Goal: Task Accomplishment & Management: Use online tool/utility

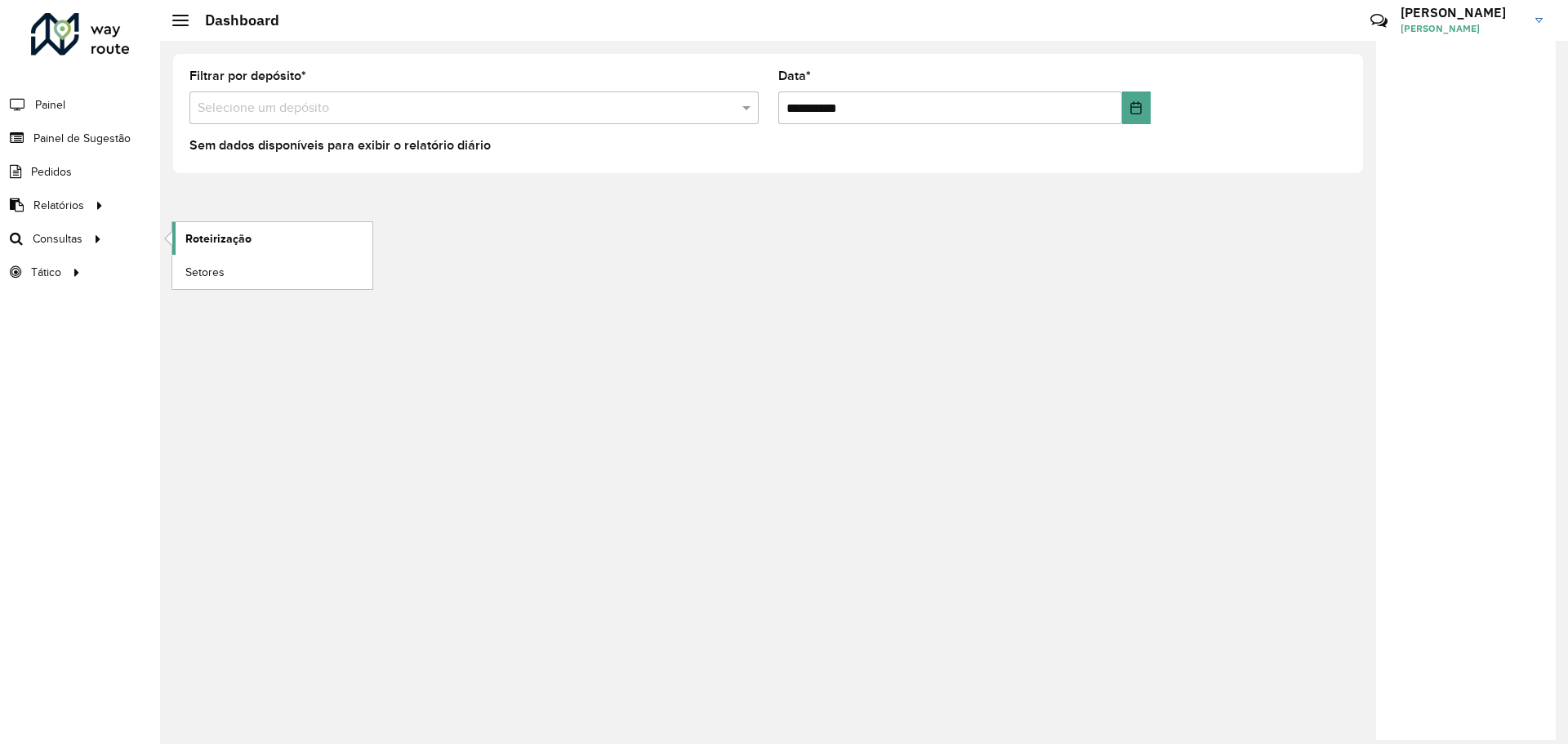
click at [220, 244] on span "Roteirização" at bounding box center [218, 238] width 66 height 17
click at [244, 269] on link "Setores" at bounding box center [272, 272] width 200 height 32
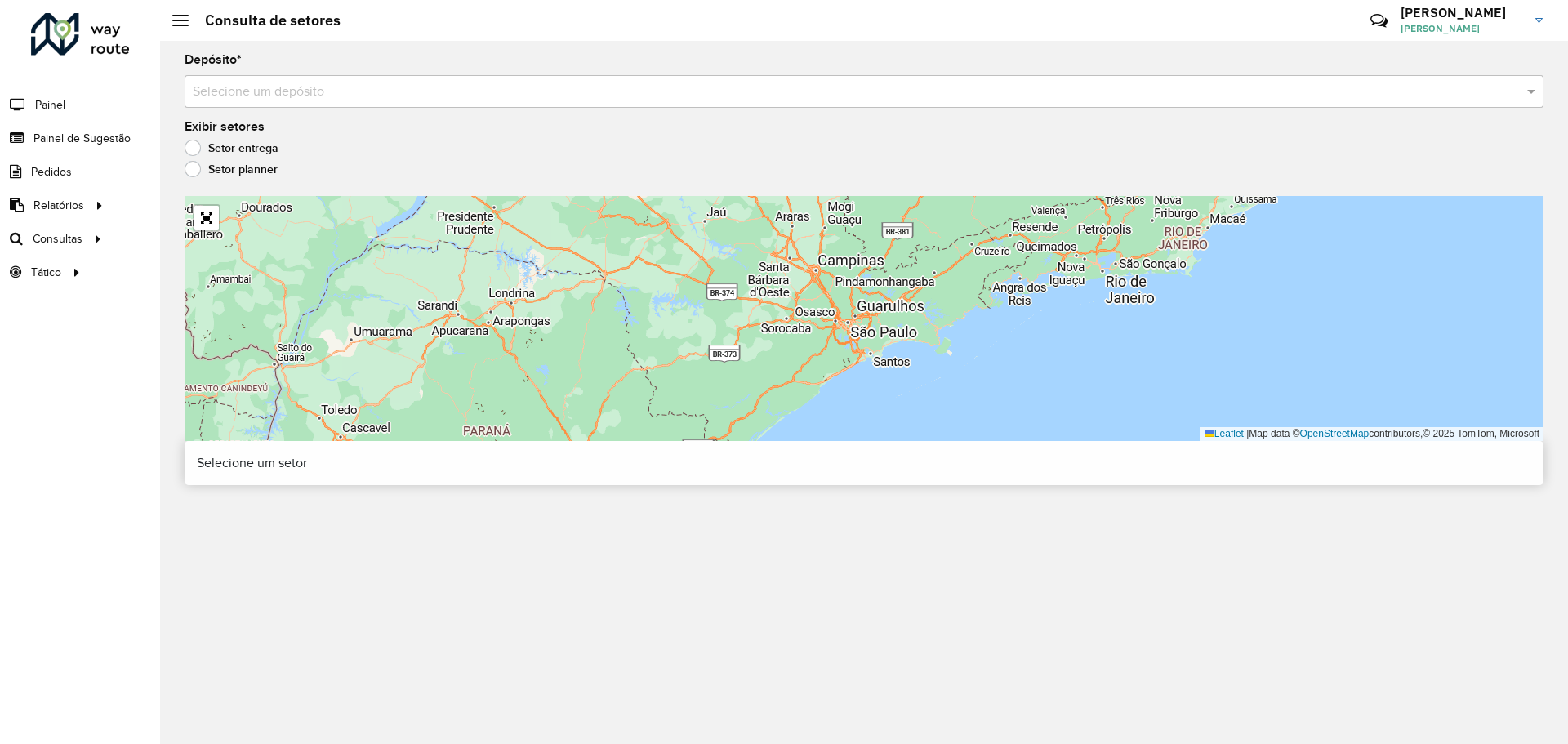
click at [348, 94] on input "text" at bounding box center [848, 93] width 1310 height 20
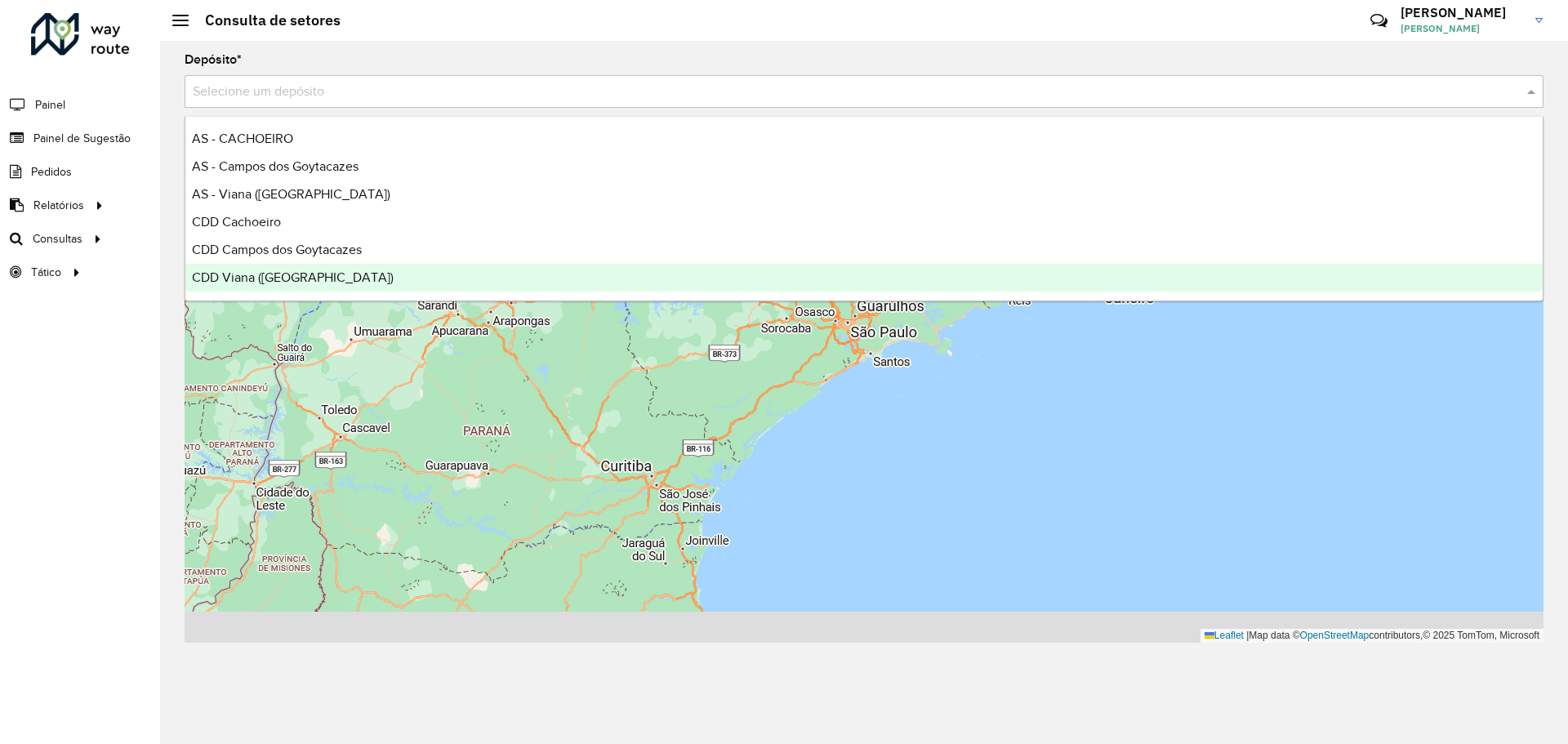
click at [244, 269] on div "CDD Viana ([GEOGRAPHIC_DATA])" at bounding box center [864, 278] width 1358 height 28
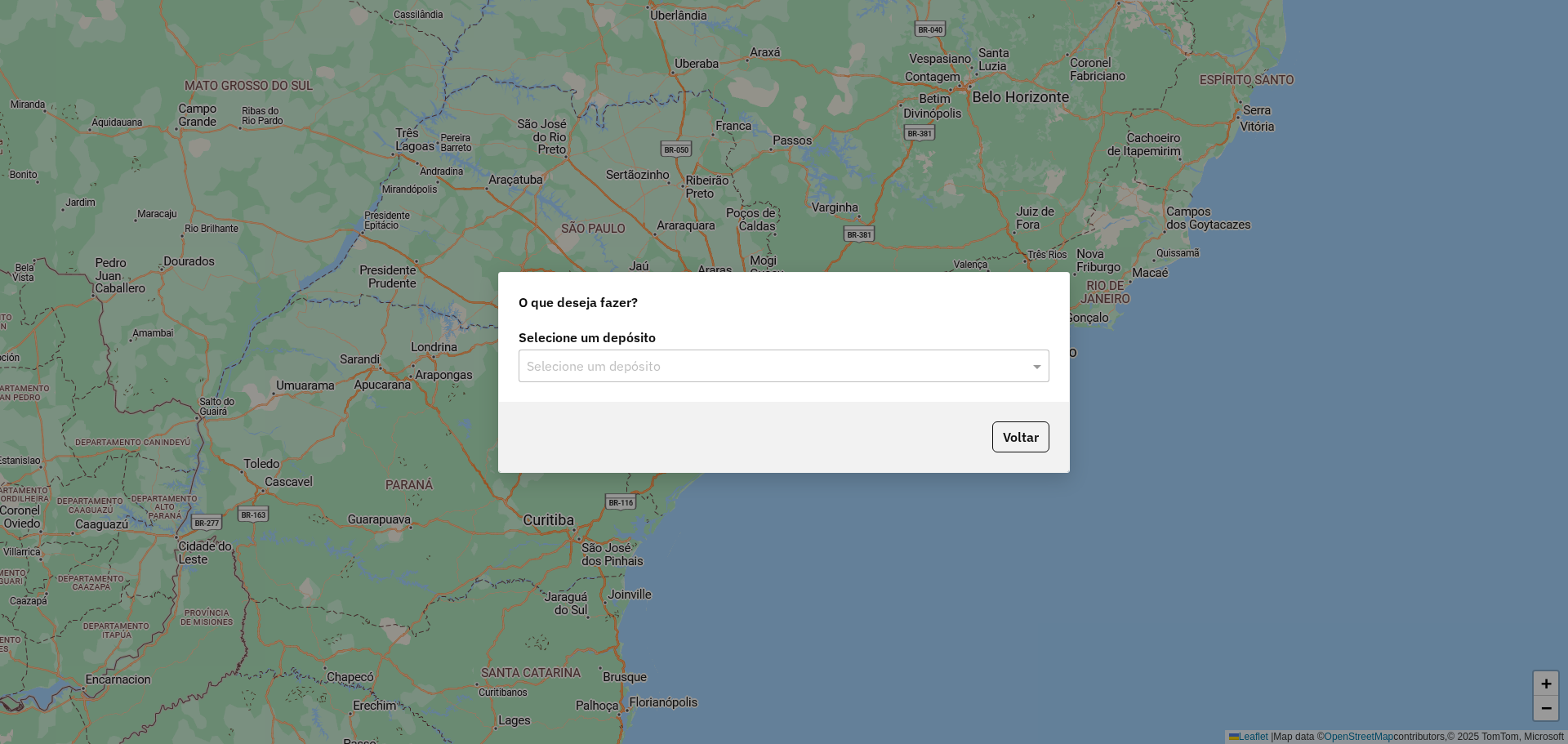
click at [683, 364] on input "text" at bounding box center [767, 367] width 482 height 20
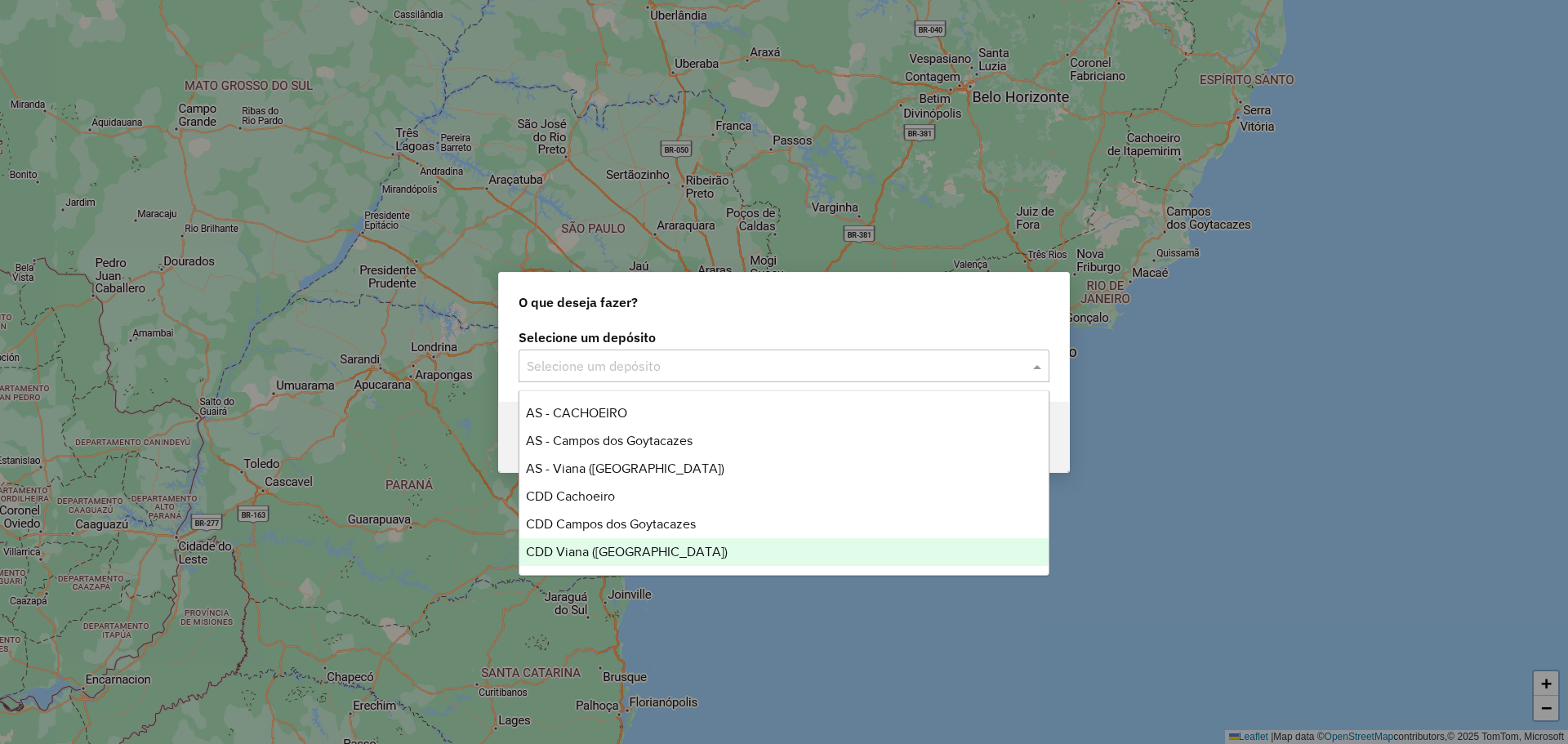
click at [616, 547] on span "CDD Viana (Vitória)" at bounding box center [626, 551] width 202 height 13
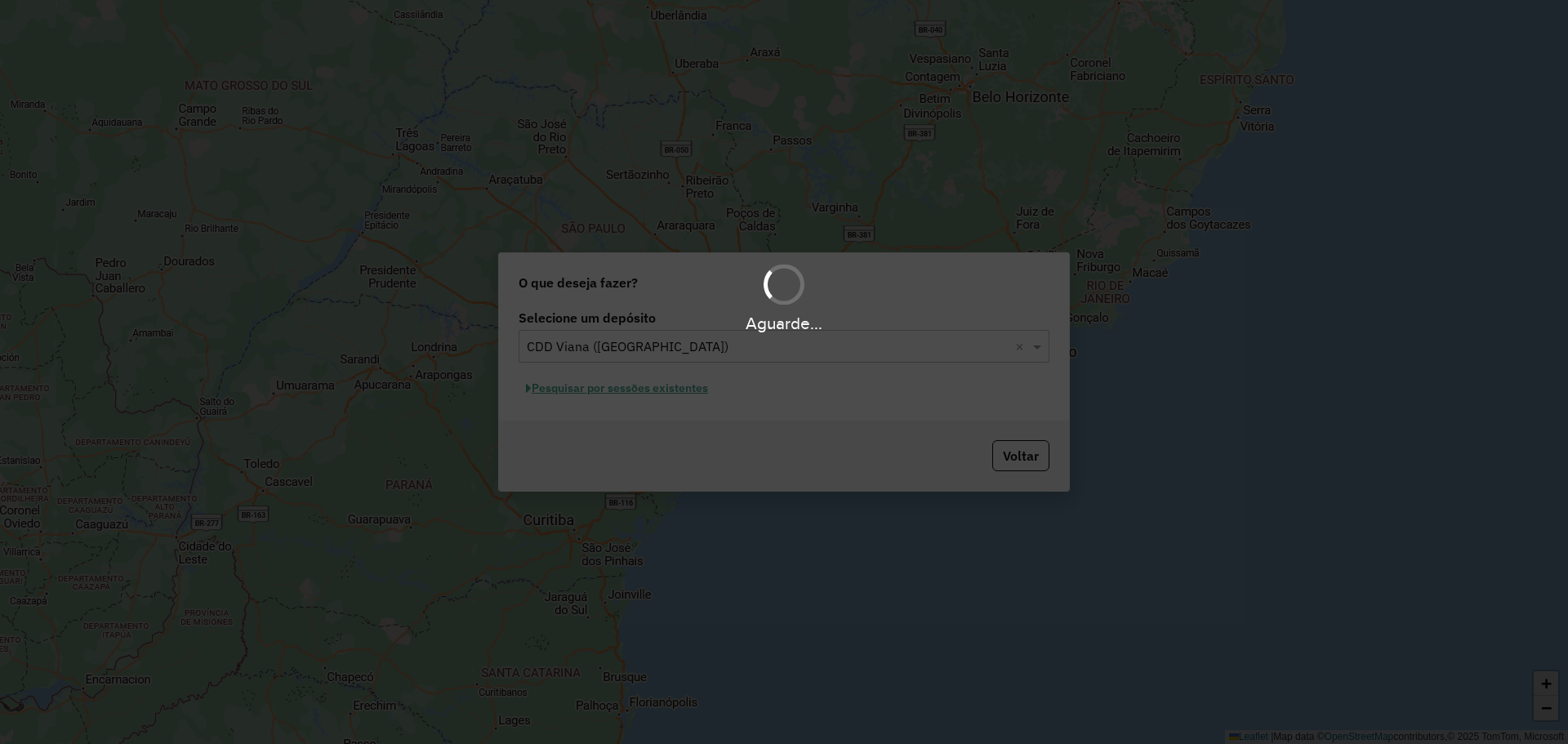
click at [631, 394] on div "Aguarde..." at bounding box center [784, 372] width 1568 height 744
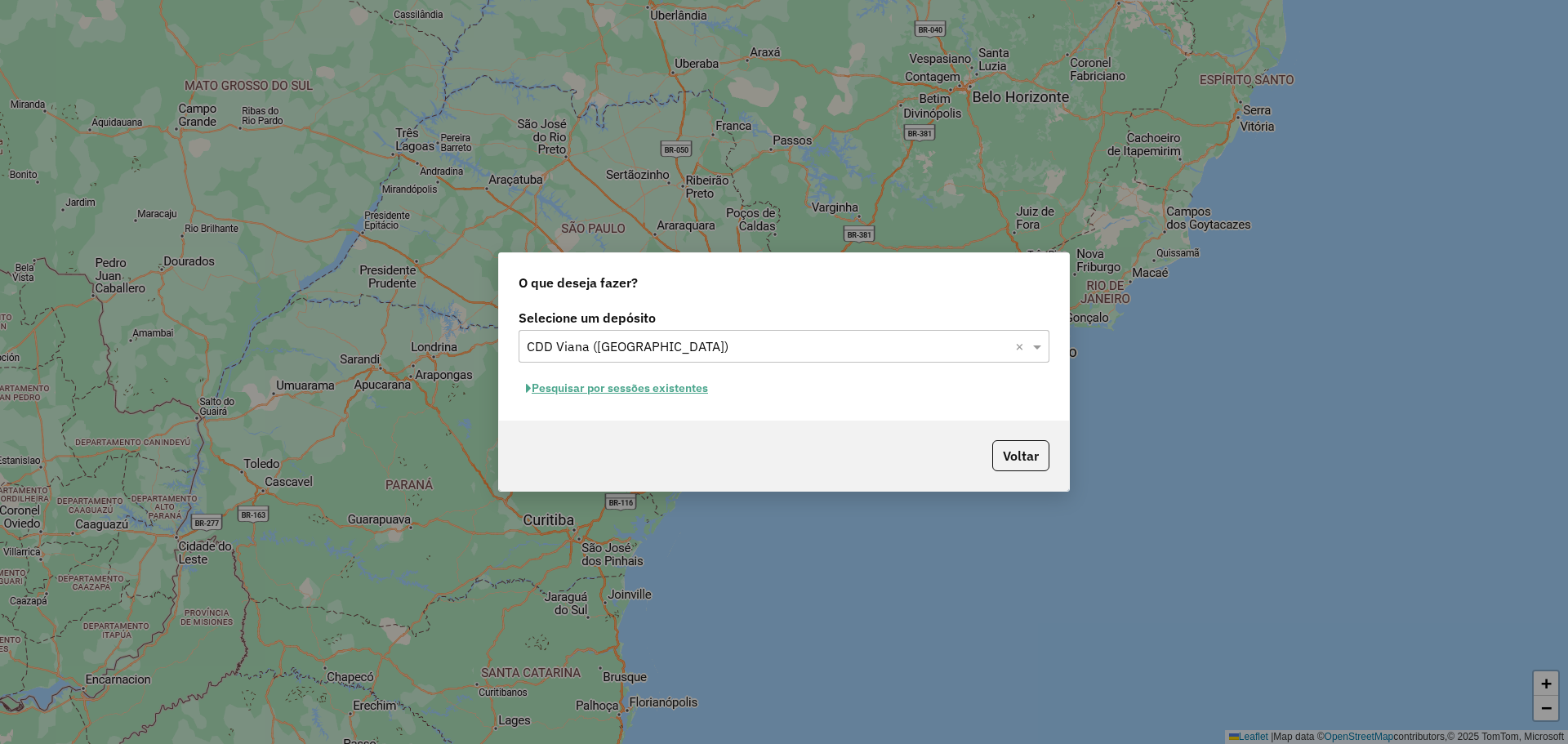
click at [600, 376] on button "Pesquisar por sessões existentes" at bounding box center [616, 388] width 197 height 25
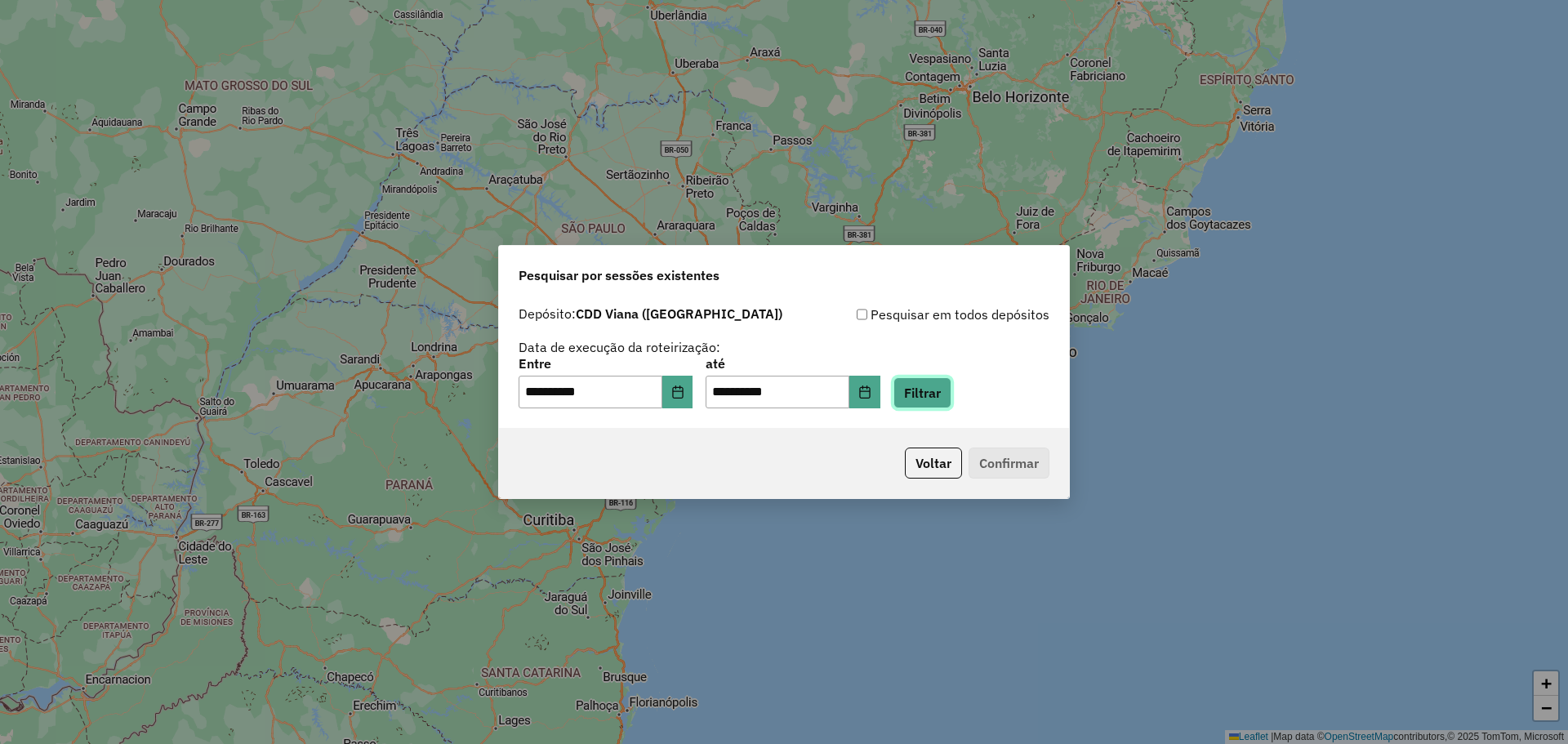
click at [933, 401] on button "Filtrar" at bounding box center [922, 393] width 58 height 31
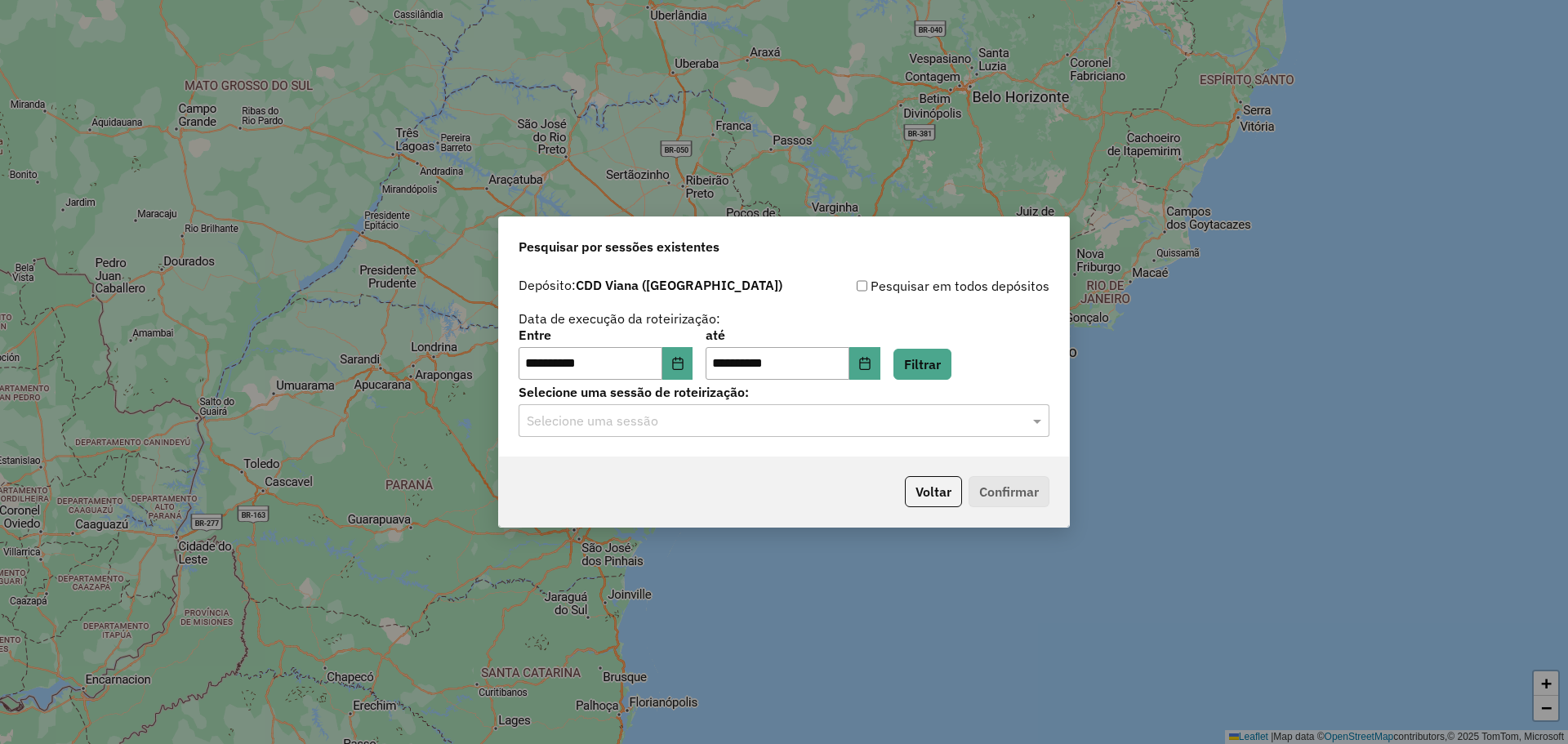
click at [678, 421] on input "text" at bounding box center [767, 421] width 482 height 20
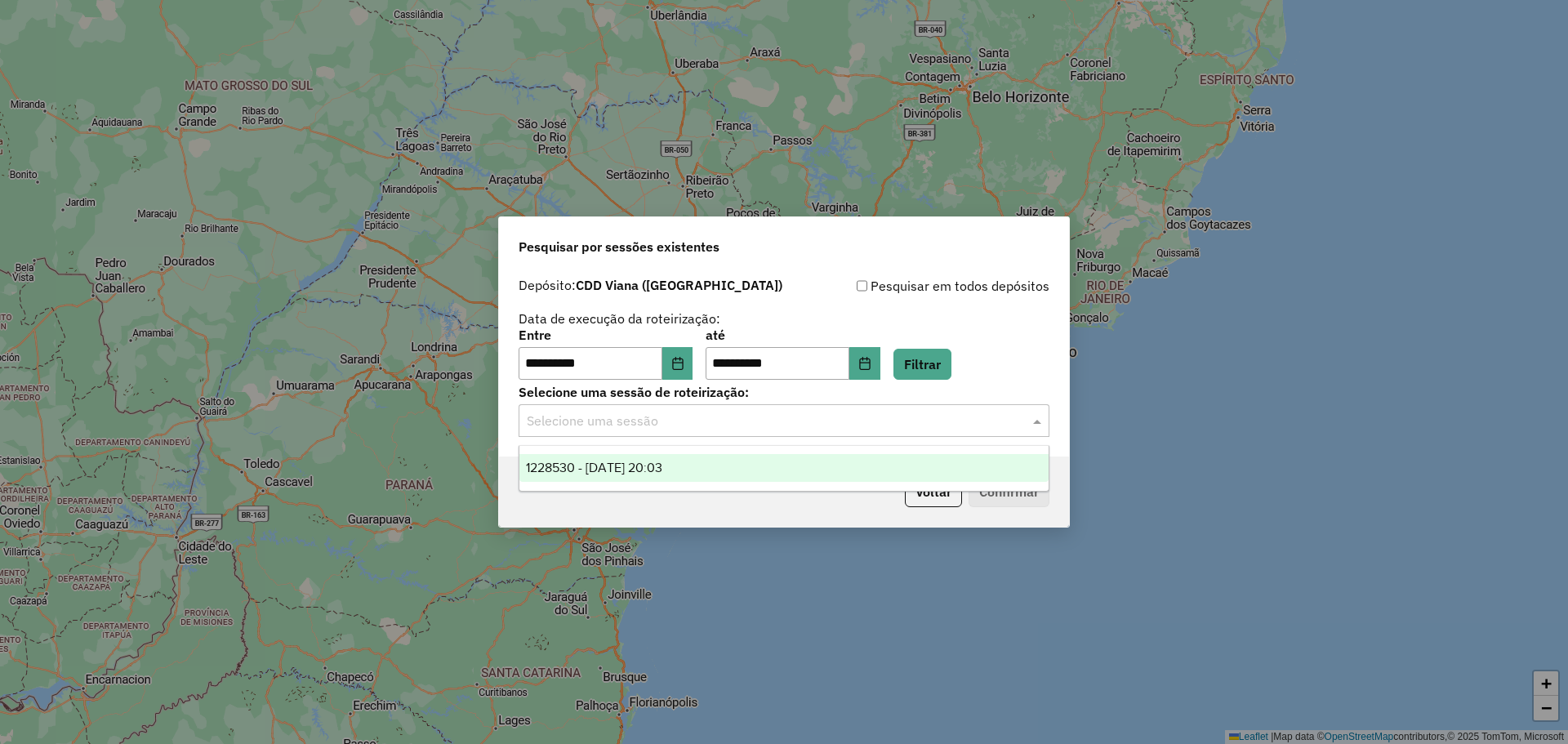
click at [621, 467] on span "1228530 - 12/08/2025 20:03" at bounding box center [594, 467] width 137 height 13
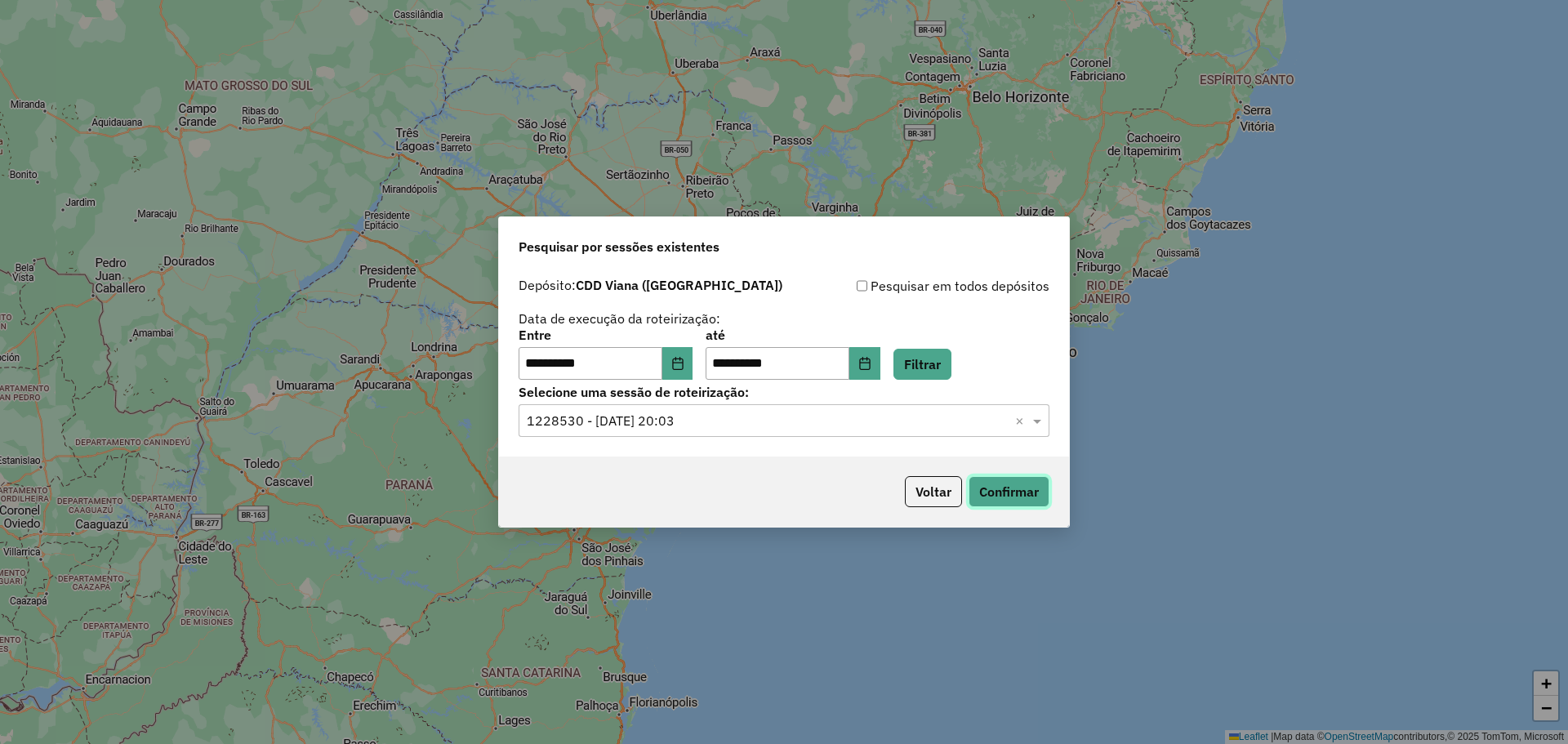
click at [1023, 487] on button "Confirmar" at bounding box center [1009, 492] width 81 height 31
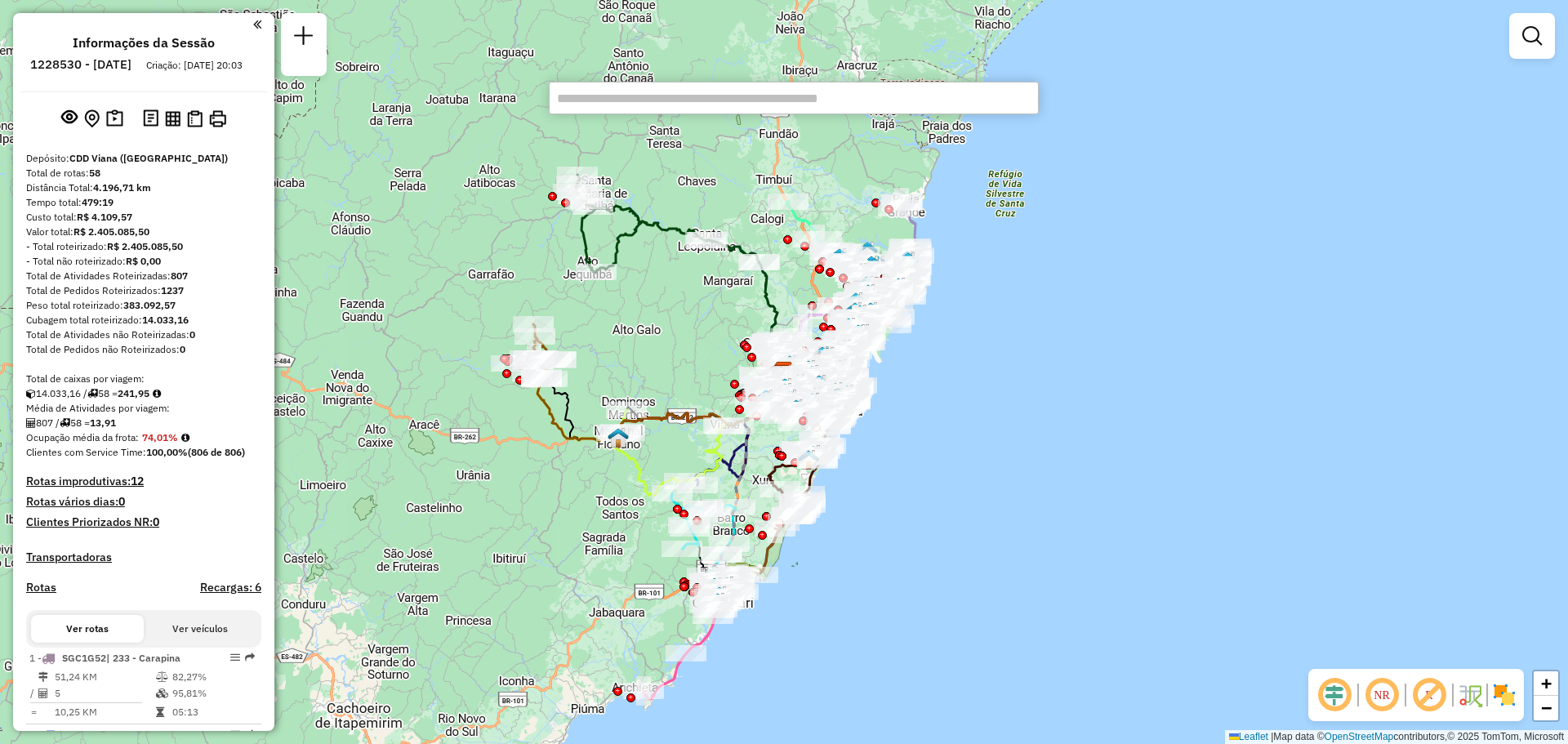
paste input "*****"
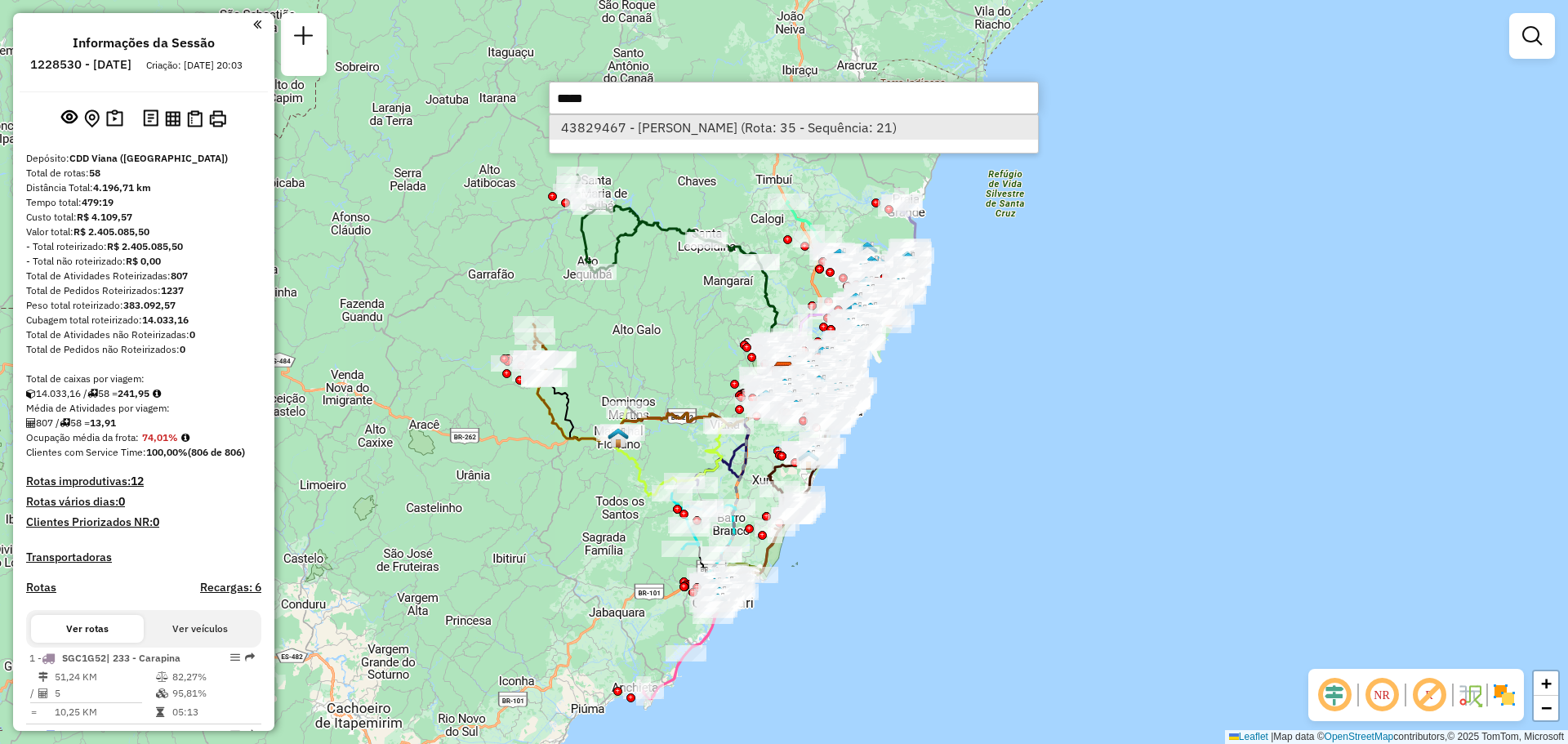
type input "*****"
click at [642, 139] on li "43829467 - MARINEIA ABEL DE SOUZA SOUZA (Rota: 35 - Sequência: 21)" at bounding box center [794, 127] width 489 height 24
select select "**********"
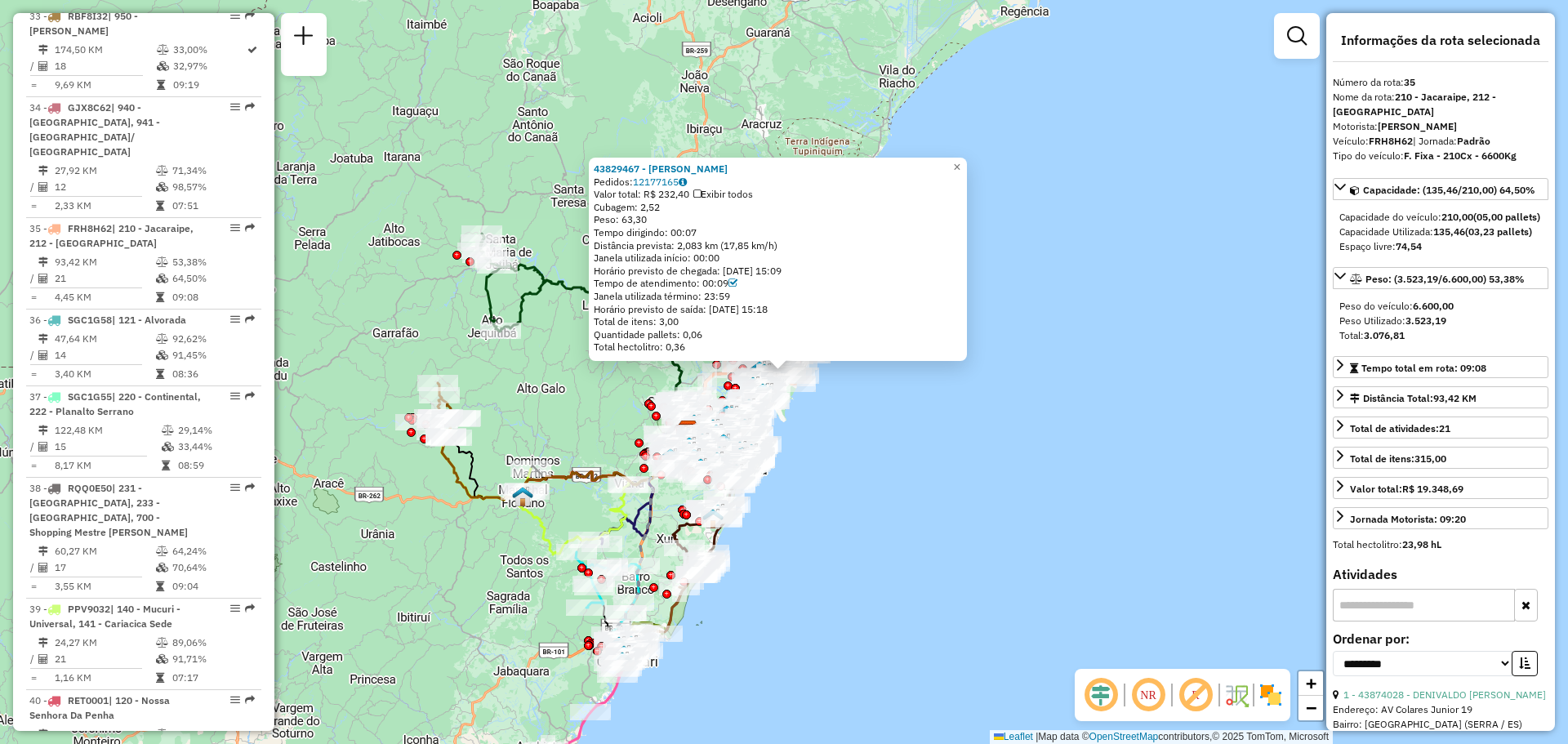
scroll to position [3819, 0]
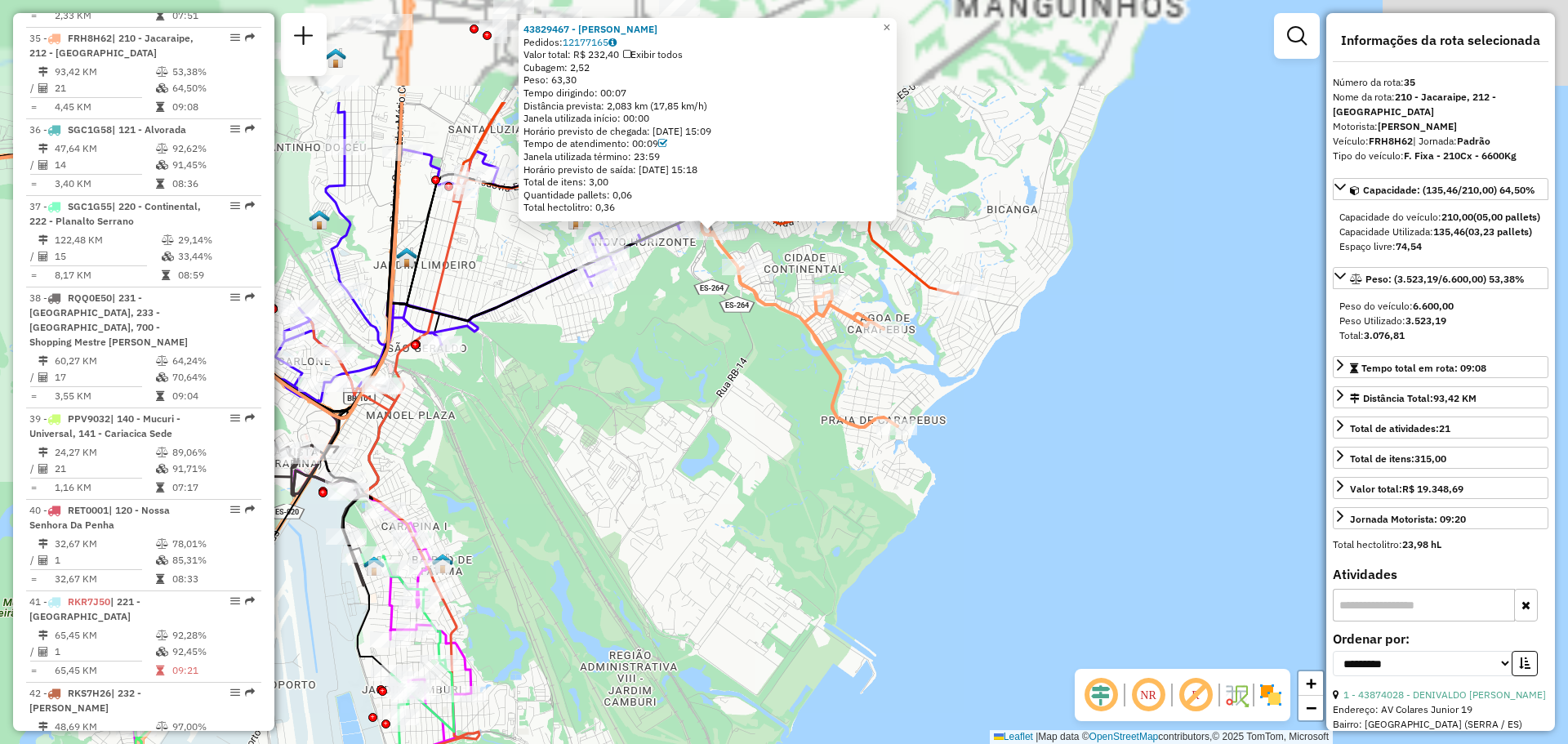
drag, startPoint x: 778, startPoint y: 321, endPoint x: 762, endPoint y: 508, distance: 187.7
click at [762, 508] on div "43829467 - MARINEIA ABEL DE SOUZA SOUZA Pedidos: 12177165 Valor total: R$ 232,4…" at bounding box center [784, 372] width 1568 height 744
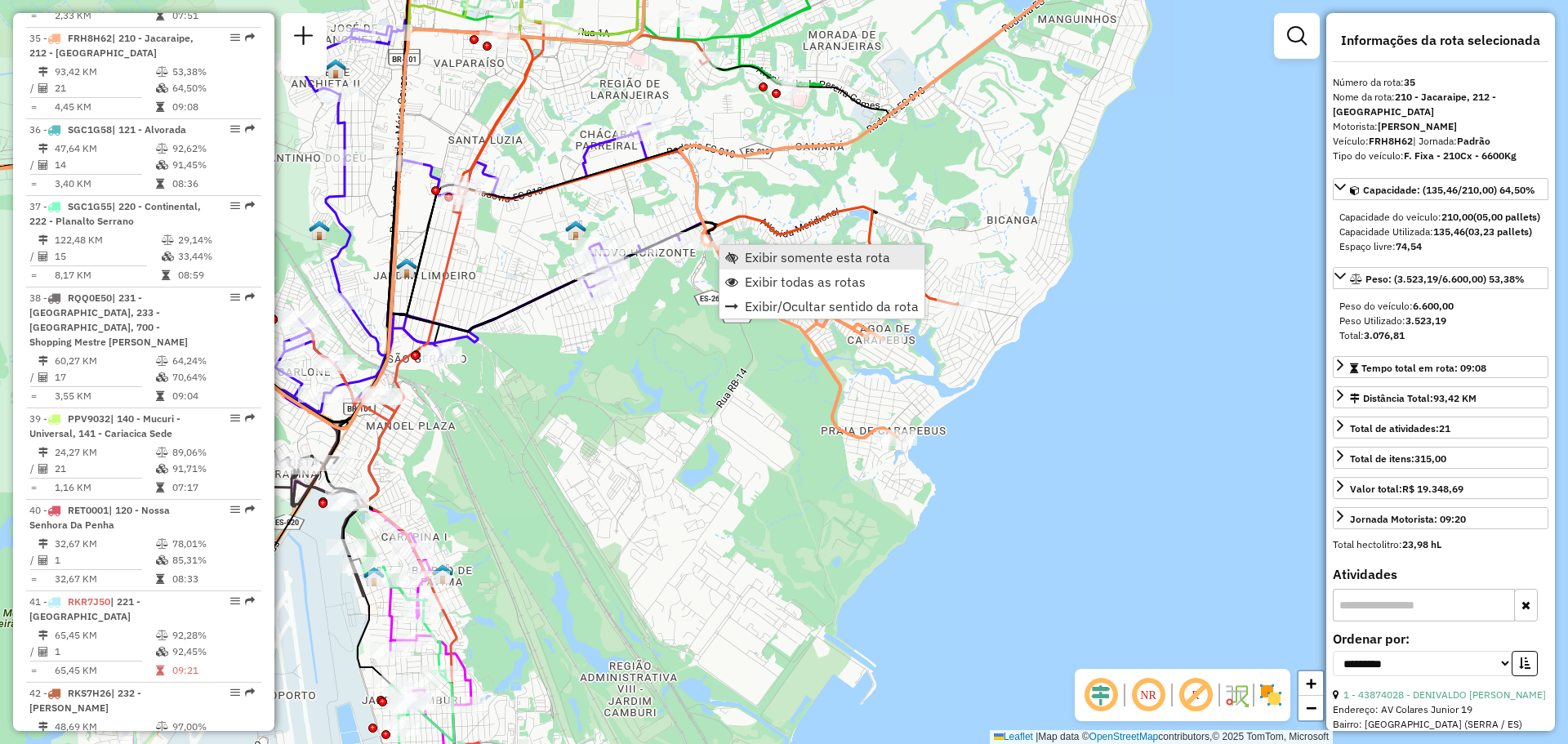
click at [747, 254] on span "Exibir somente esta rota" at bounding box center [818, 257] width 146 height 13
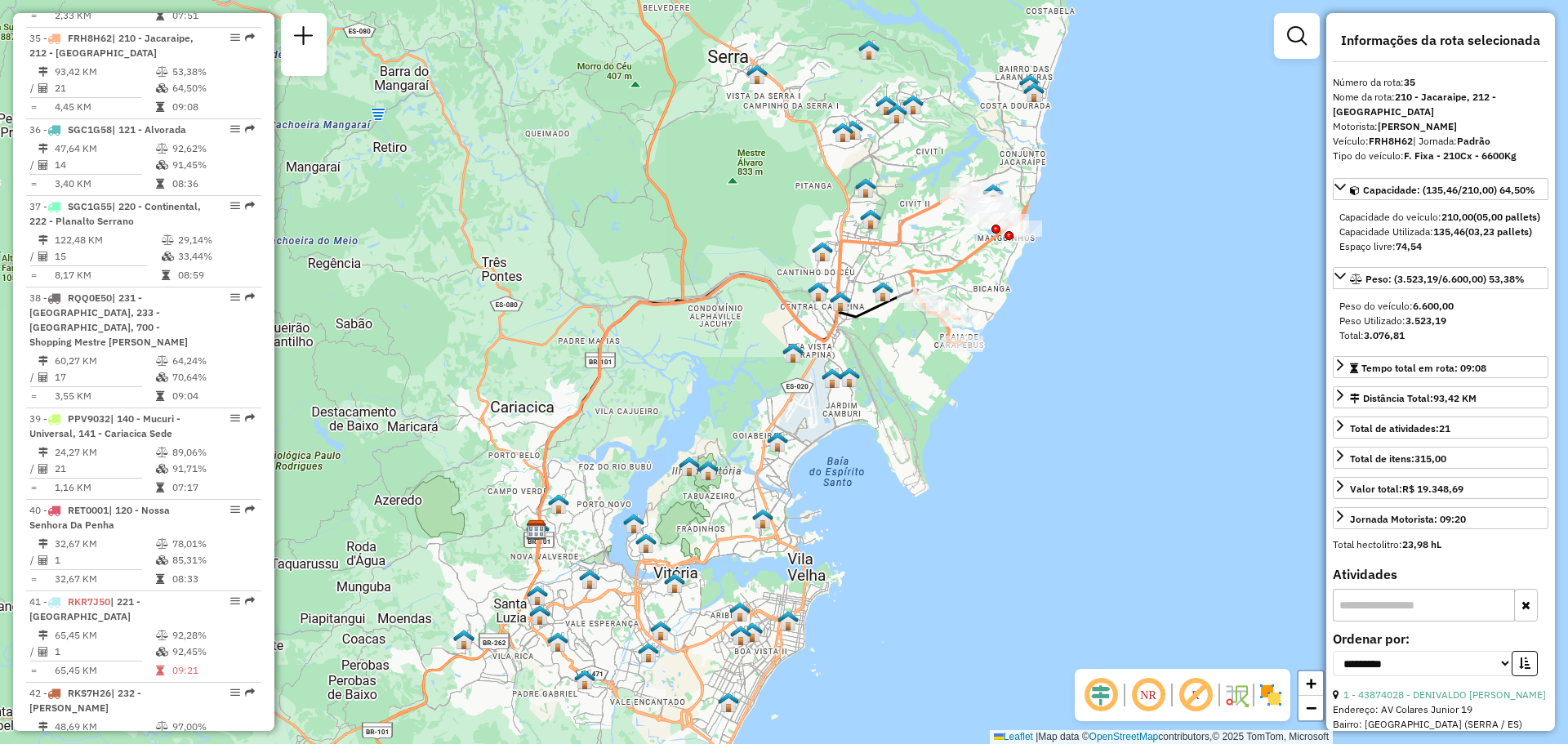
drag, startPoint x: 1016, startPoint y: 274, endPoint x: 983, endPoint y: 325, distance: 60.7
click at [983, 324] on div "Janela de atendimento Grade de atendimento Capacidade Transportadoras Veículos …" at bounding box center [784, 372] width 1568 height 744
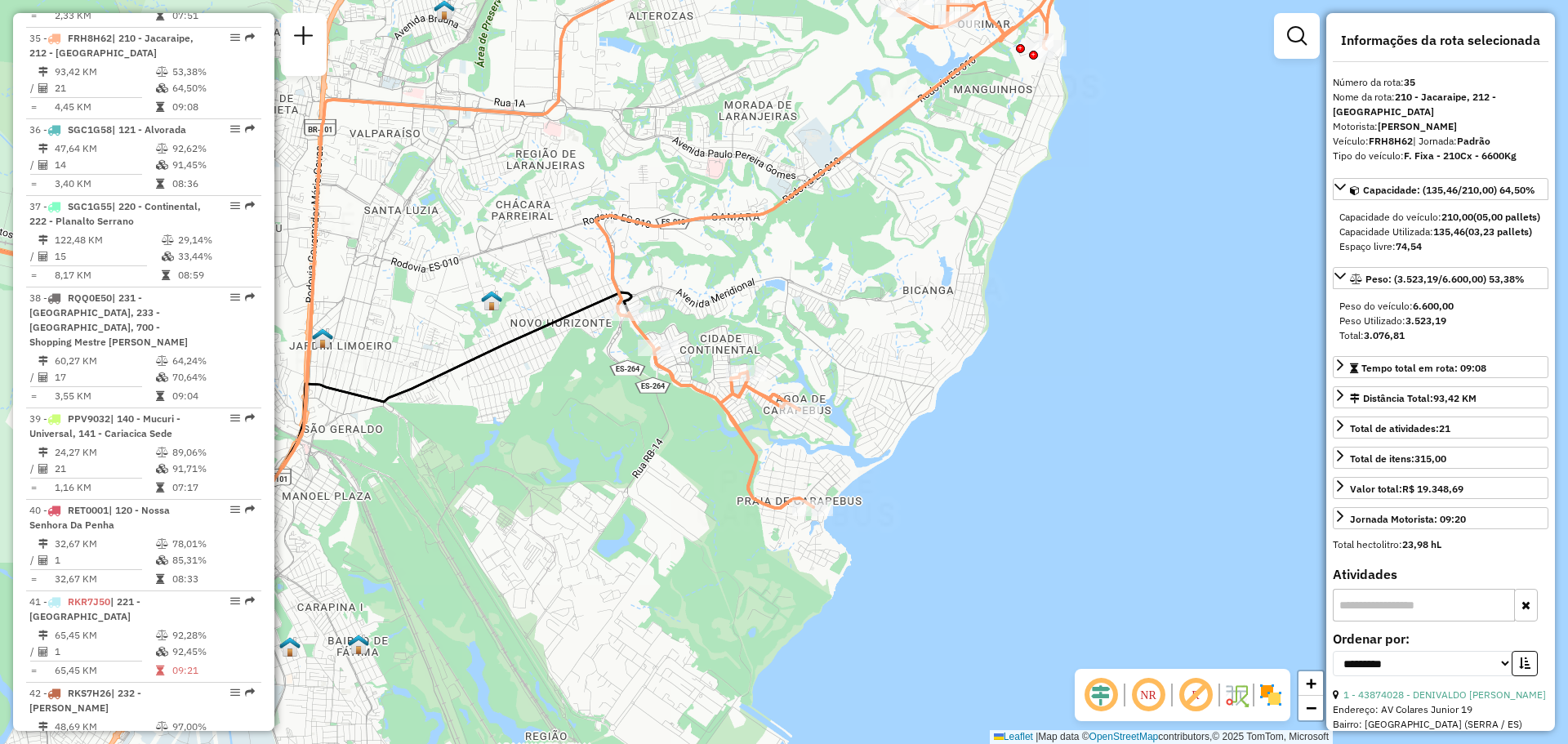
drag, startPoint x: 899, startPoint y: 305, endPoint x: 898, endPoint y: 376, distance: 71.0
click at [898, 376] on div "Janela de atendimento Grade de atendimento Capacidade Transportadoras Veículos …" at bounding box center [784, 372] width 1568 height 744
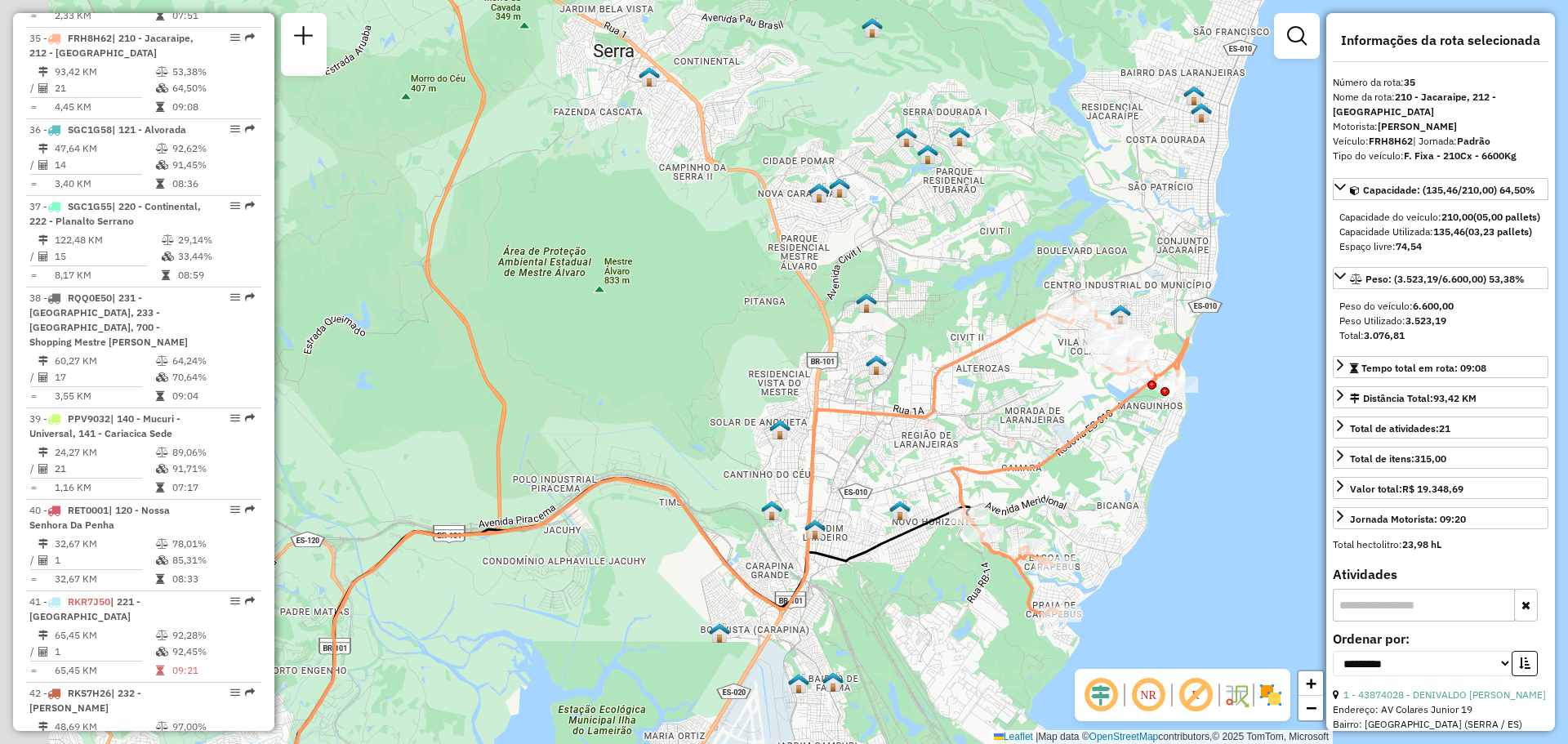
drag, startPoint x: 871, startPoint y: 346, endPoint x: 1019, endPoint y: 470, distance: 193.1
click at [1082, 476] on div "Janela de atendimento Grade de atendimento Capacidade Transportadoras Veículos …" at bounding box center [784, 372] width 1568 height 744
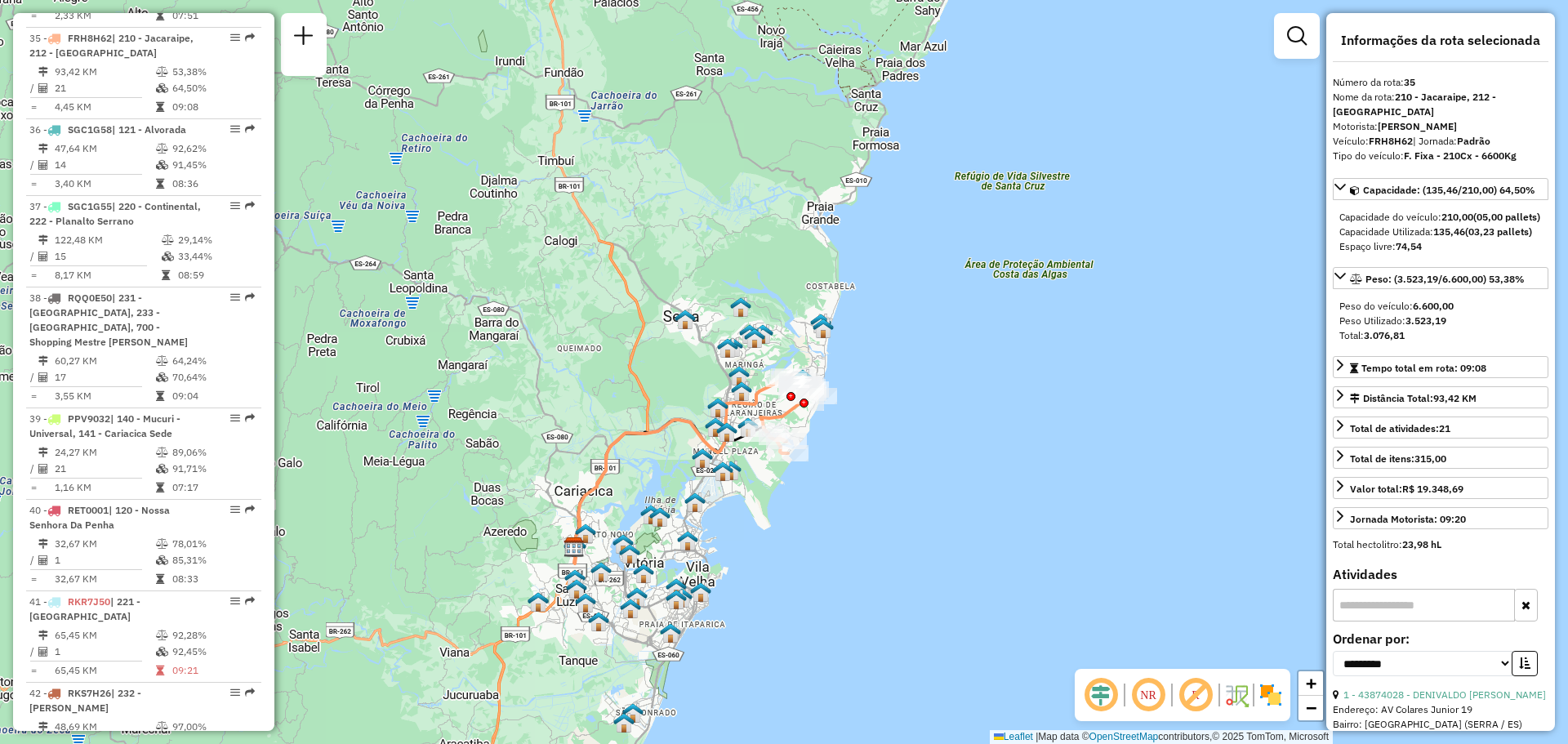
drag, startPoint x: 828, startPoint y: 511, endPoint x: 758, endPoint y: 516, distance: 70.2
click at [758, 515] on div "Janela de atendimento Grade de atendimento Capacidade Transportadoras Veículos …" at bounding box center [784, 372] width 1568 height 744
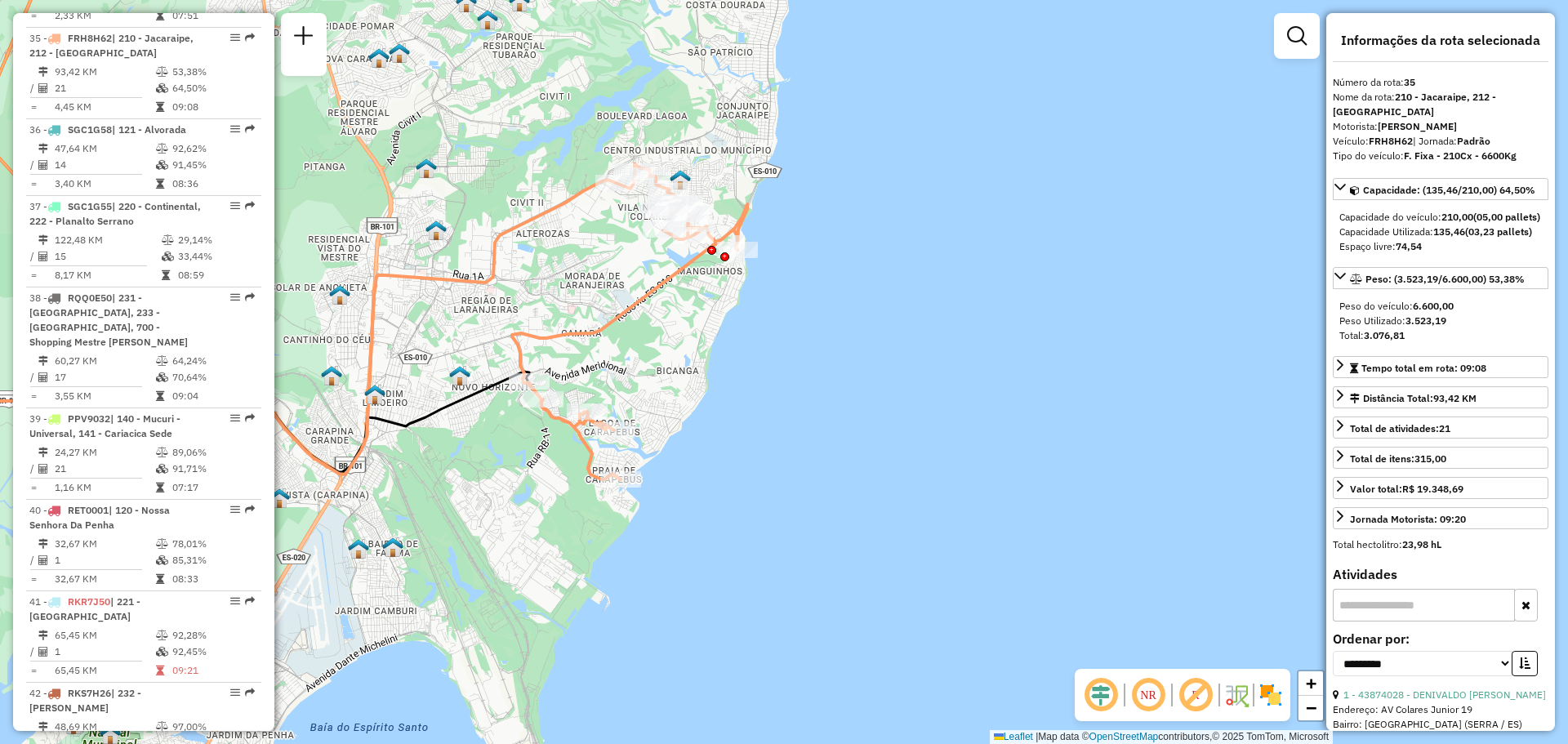
drag, startPoint x: 678, startPoint y: 407, endPoint x: 787, endPoint y: 459, distance: 120.8
click at [787, 459] on div "Janela de atendimento Grade de atendimento Capacidade Transportadoras Veículos …" at bounding box center [784, 372] width 1568 height 744
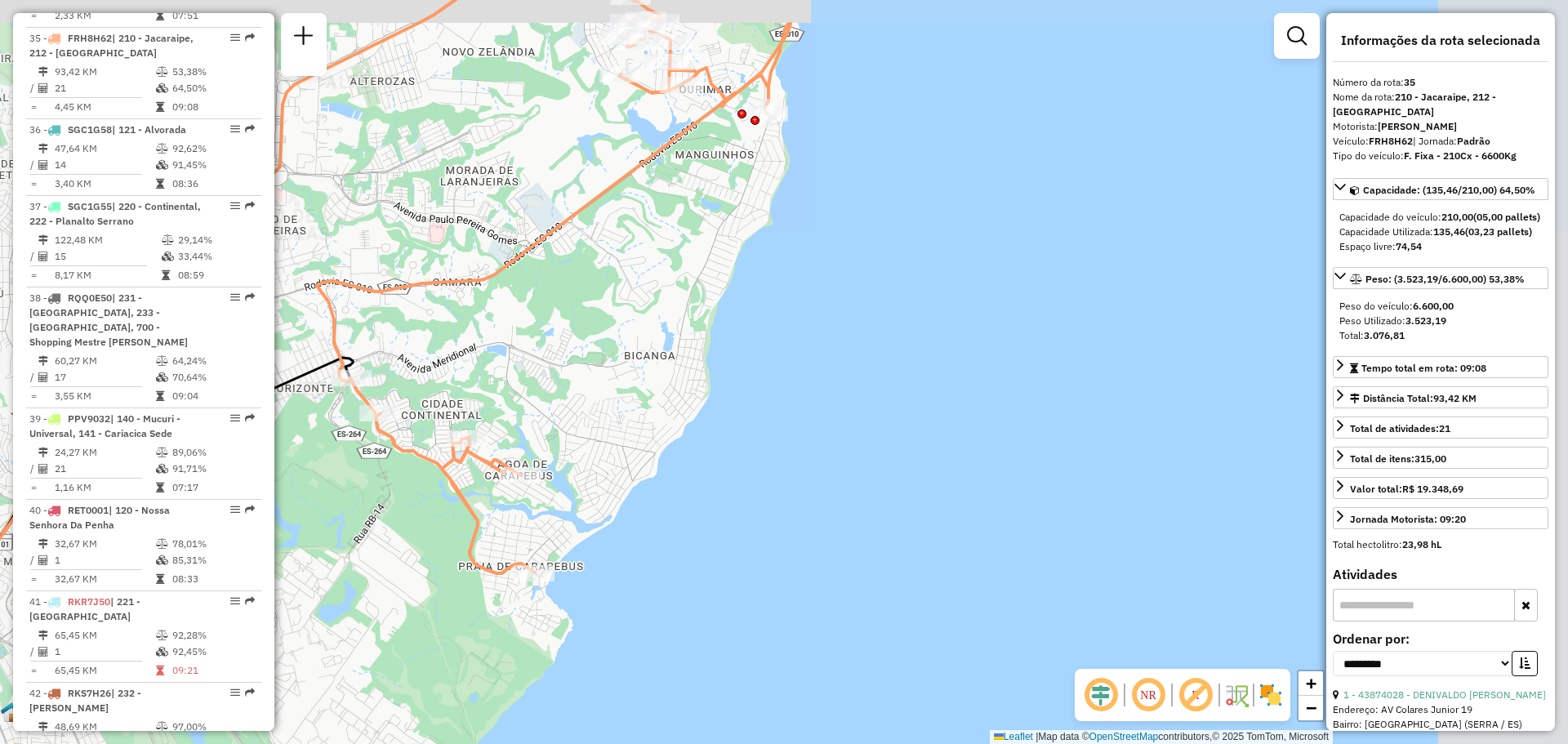
drag, startPoint x: 598, startPoint y: 441, endPoint x: 624, endPoint y: 438, distance: 26.2
click at [626, 435] on div "Janela de atendimento Grade de atendimento Capacidade Transportadoras Veículos …" at bounding box center [784, 372] width 1568 height 744
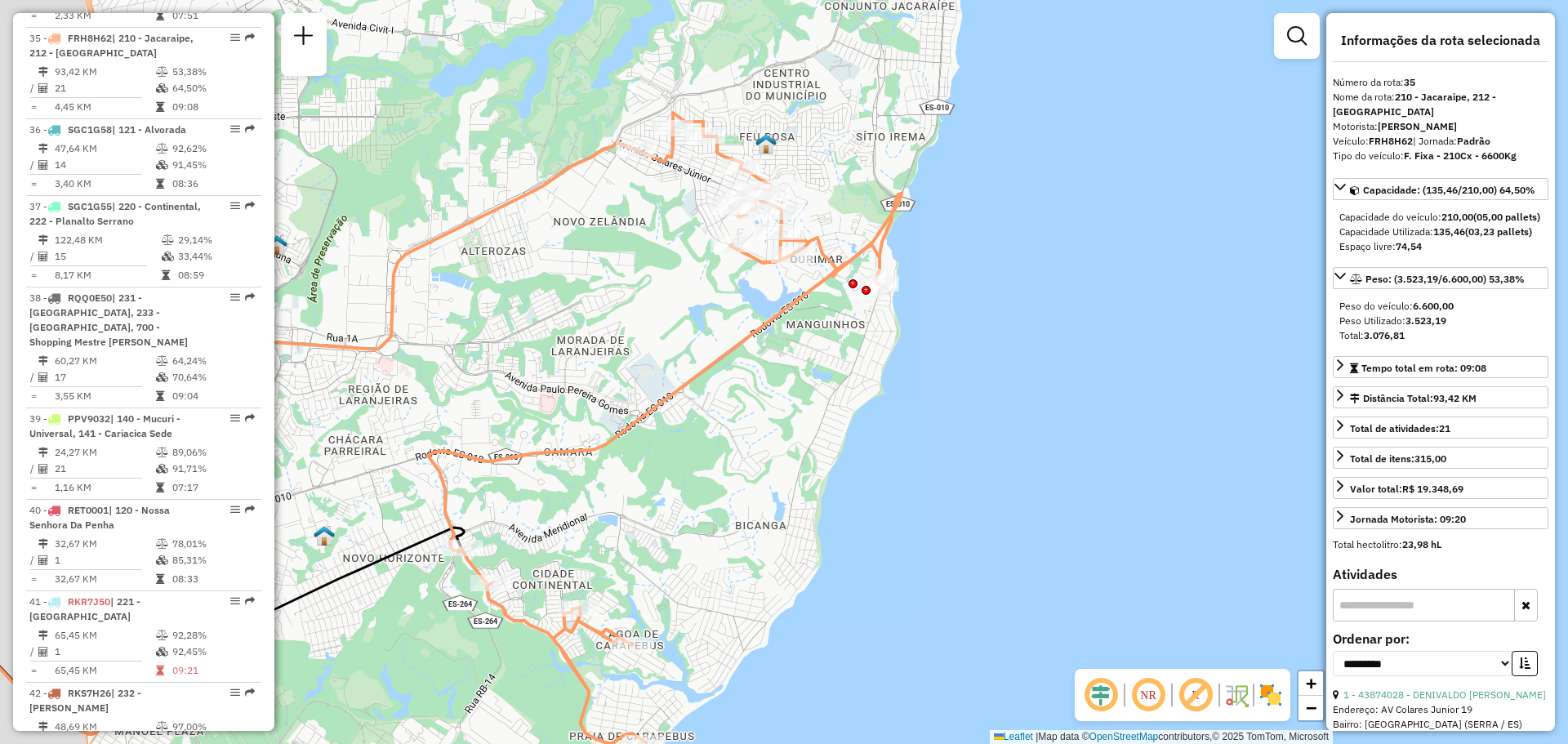
drag, startPoint x: 638, startPoint y: 355, endPoint x: 702, endPoint y: 483, distance: 143.1
click at [704, 517] on div "Janela de atendimento Grade de atendimento Capacidade Transportadoras Veículos …" at bounding box center [784, 372] width 1568 height 744
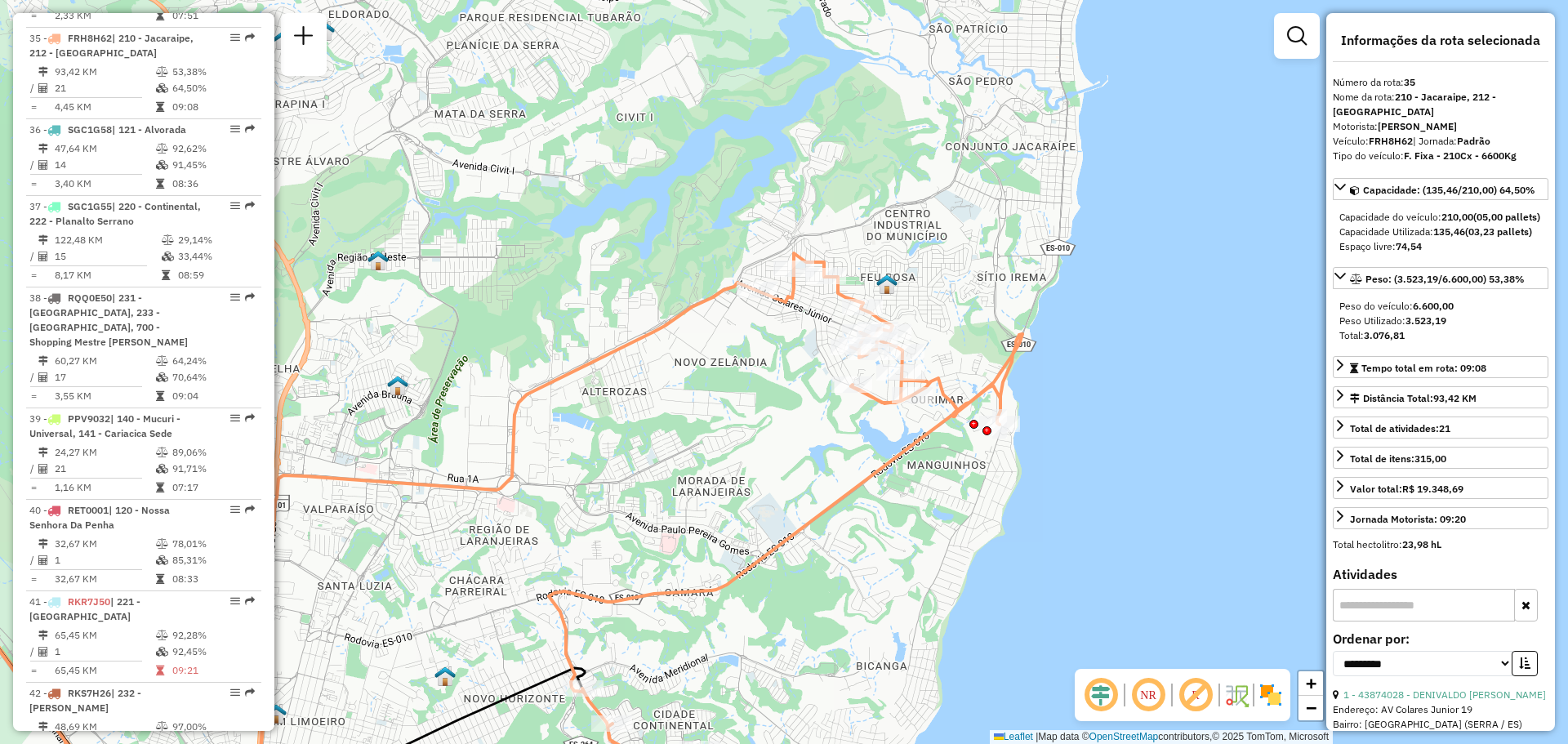
drag, startPoint x: 693, startPoint y: 447, endPoint x: 775, endPoint y: 529, distance: 116.0
click at [775, 530] on div "Janela de atendimento Grade de atendimento Capacidade Transportadoras Veículos …" at bounding box center [784, 372] width 1568 height 744
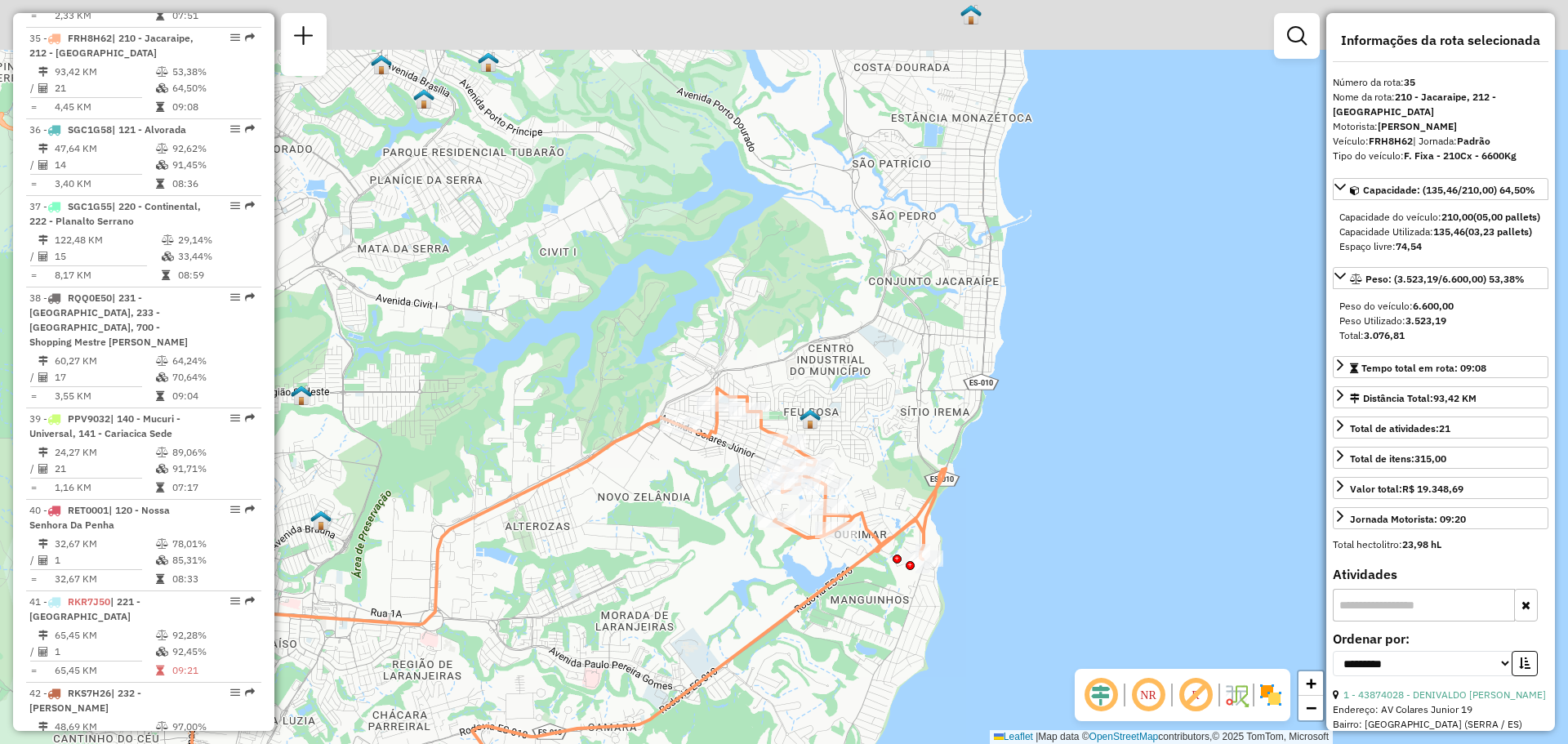
drag, startPoint x: 983, startPoint y: 312, endPoint x: 899, endPoint y: 460, distance: 170.2
click at [899, 460] on div "Janela de atendimento Grade de atendimento Capacidade Transportadoras Veículos …" at bounding box center [784, 372] width 1568 height 744
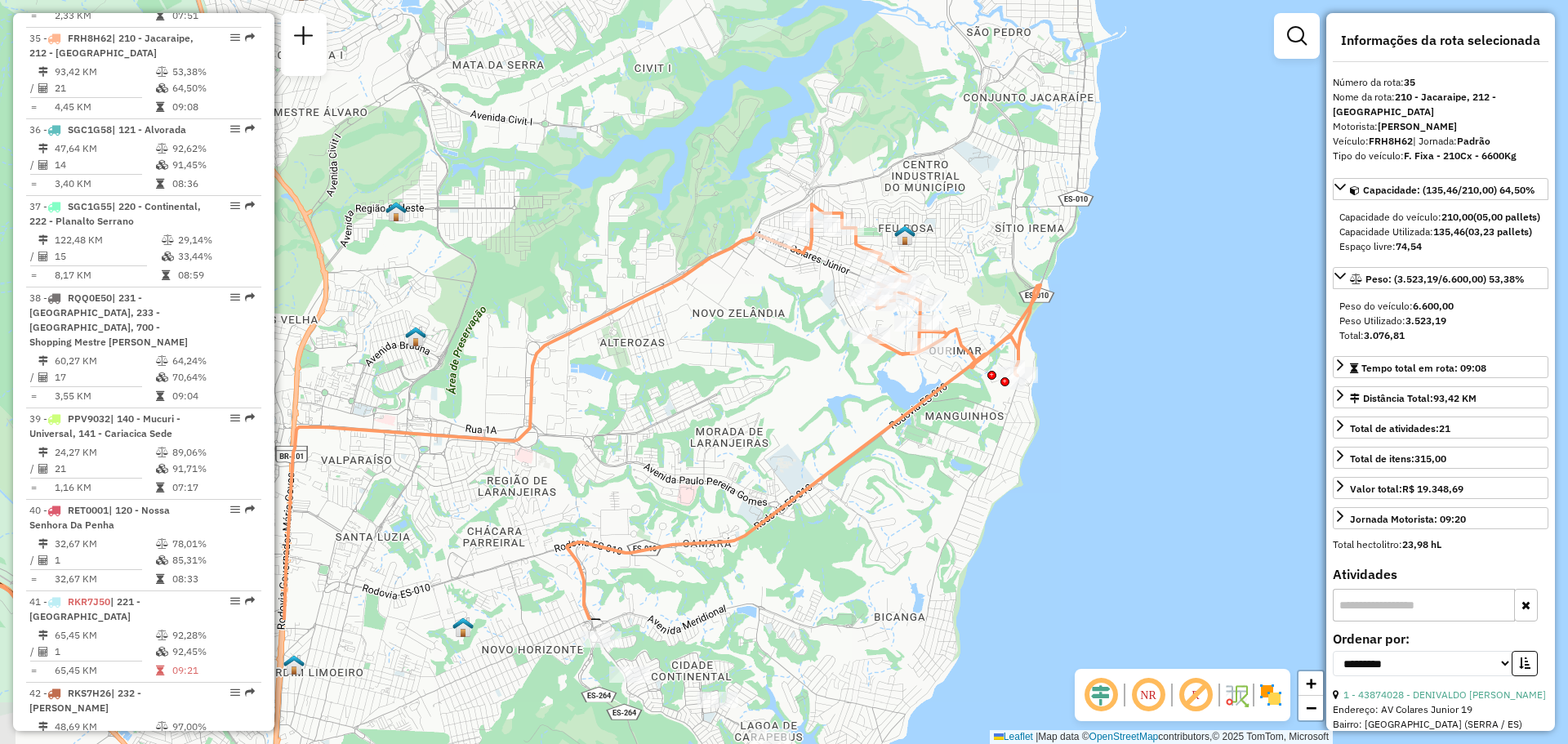
drag, startPoint x: 865, startPoint y: 350, endPoint x: 897, endPoint y: 248, distance: 106.9
click at [965, 151] on div "Janela de atendimento Grade de atendimento Capacidade Transportadoras Veículos …" at bounding box center [784, 372] width 1568 height 744
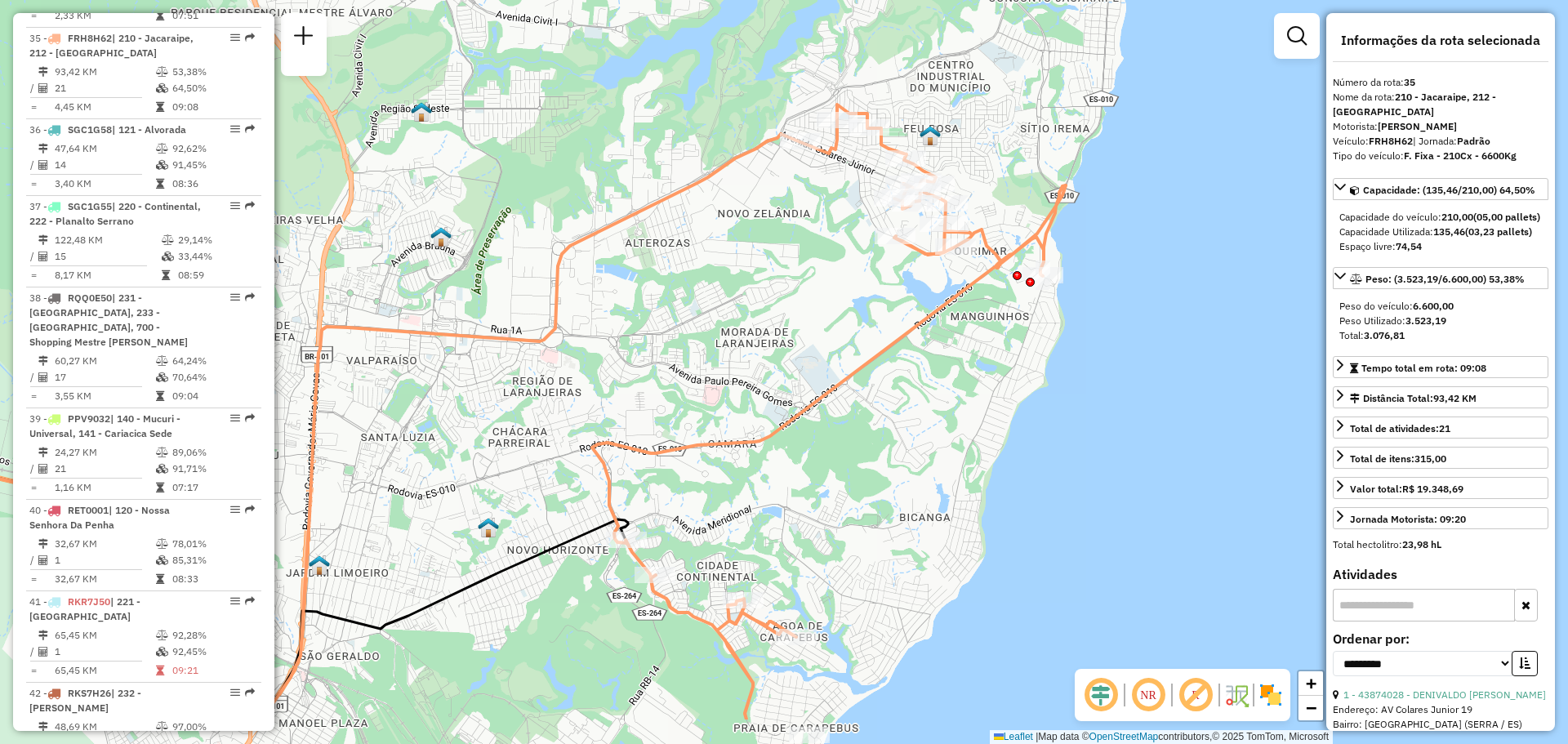
drag, startPoint x: 780, startPoint y: 468, endPoint x: 802, endPoint y: 366, distance: 104.3
click at [802, 366] on div "Janela de atendimento Grade de atendimento Capacidade Transportadoras Veículos …" at bounding box center [784, 372] width 1568 height 744
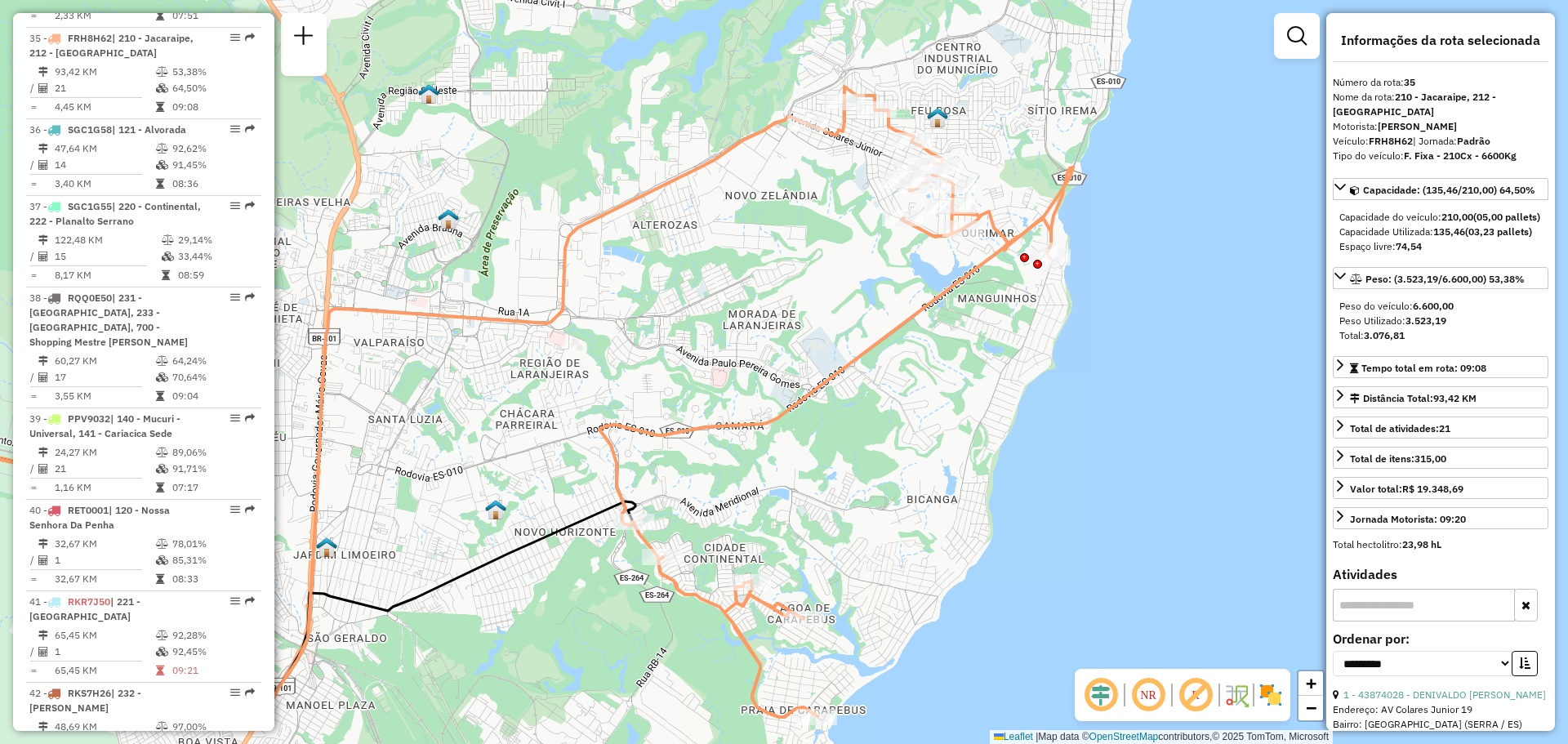
drag, startPoint x: 762, startPoint y: 529, endPoint x: 793, endPoint y: 445, distance: 89.5
click at [793, 445] on div "Janela de atendimento Grade de atendimento Capacidade Transportadoras Veículos …" at bounding box center [784, 372] width 1568 height 744
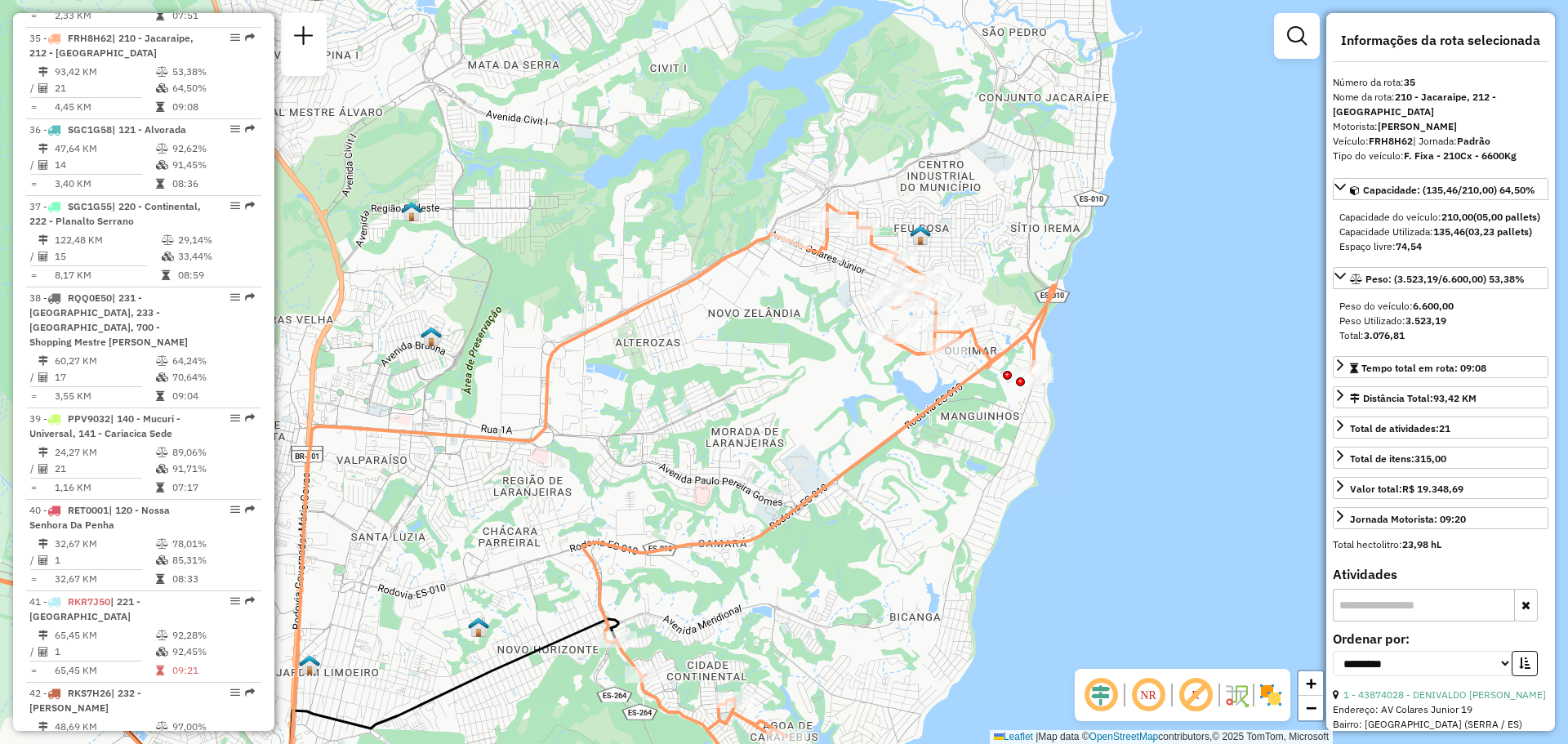
drag, startPoint x: 787, startPoint y: 334, endPoint x: 739, endPoint y: 537, distance: 208.6
click at [739, 537] on icon at bounding box center [819, 519] width 474 height 631
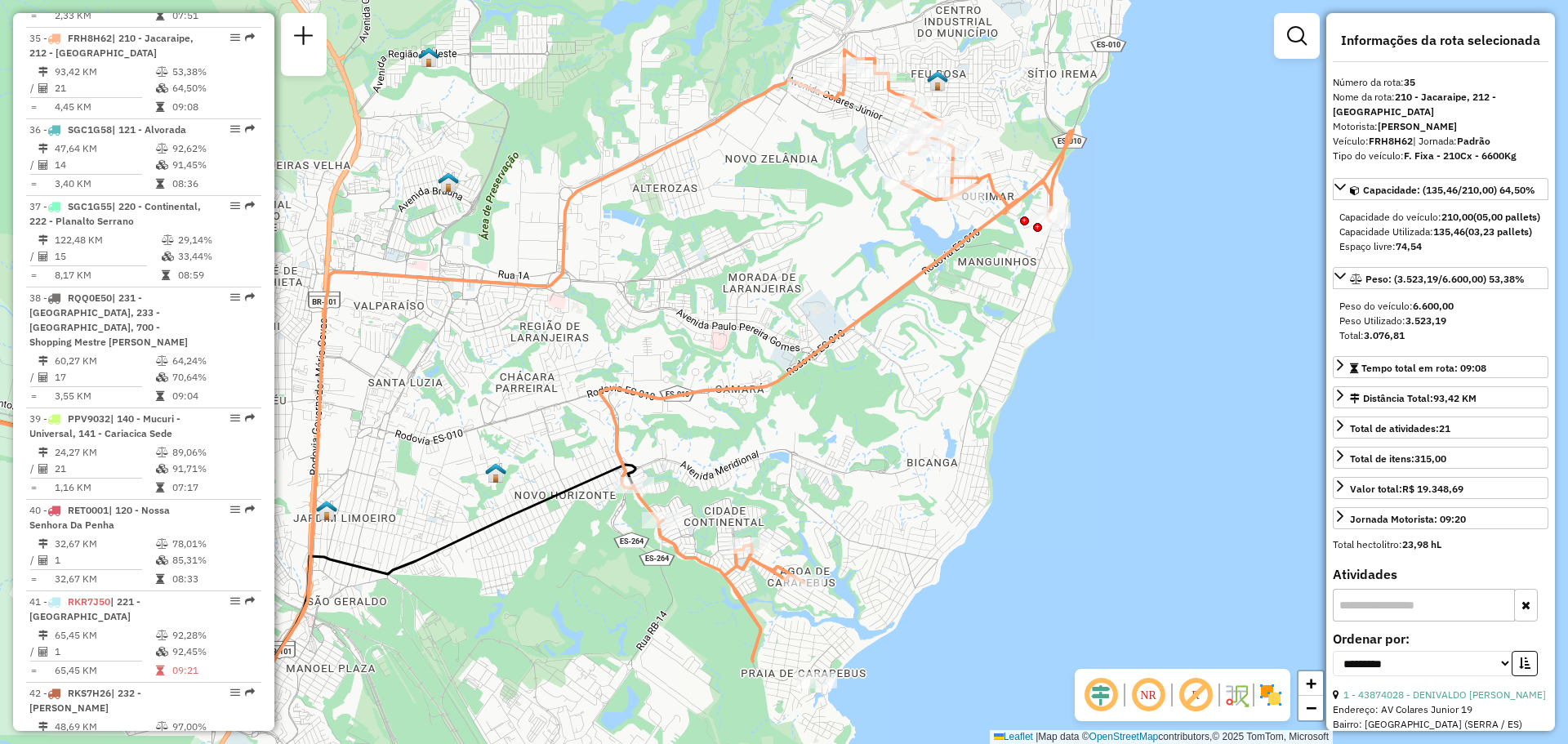
drag, startPoint x: 1079, startPoint y: 336, endPoint x: 1098, endPoint y: 177, distance: 160.1
click at [1098, 177] on div "Janela de atendimento Grade de atendimento Capacidade Transportadoras Veículos …" at bounding box center [784, 372] width 1568 height 744
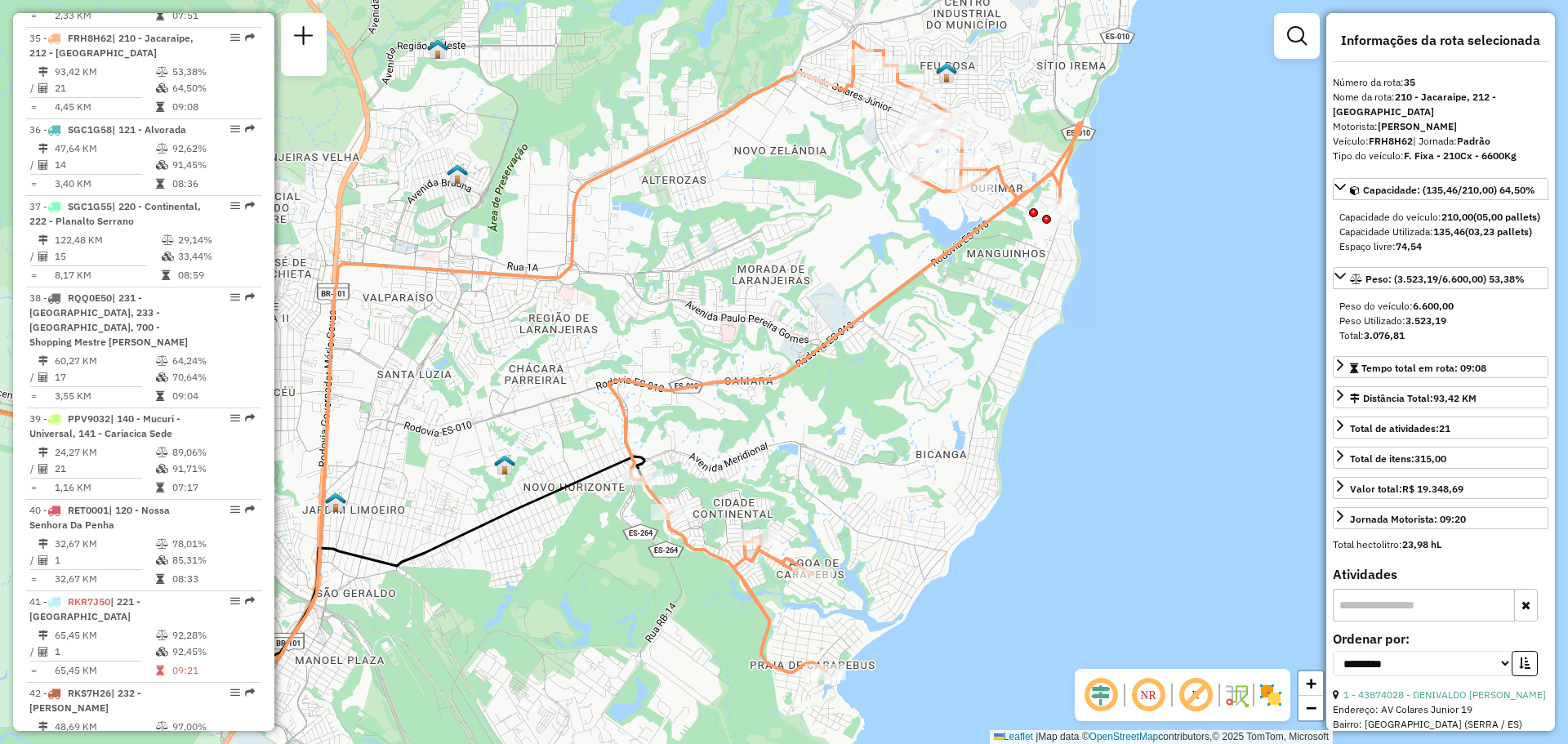
drag, startPoint x: 997, startPoint y: 346, endPoint x: 1022, endPoint y: 279, distance: 71.5
click at [1021, 280] on div "Janela de atendimento Grade de atendimento Capacidade Transportadoras Veículos …" at bounding box center [784, 372] width 1568 height 744
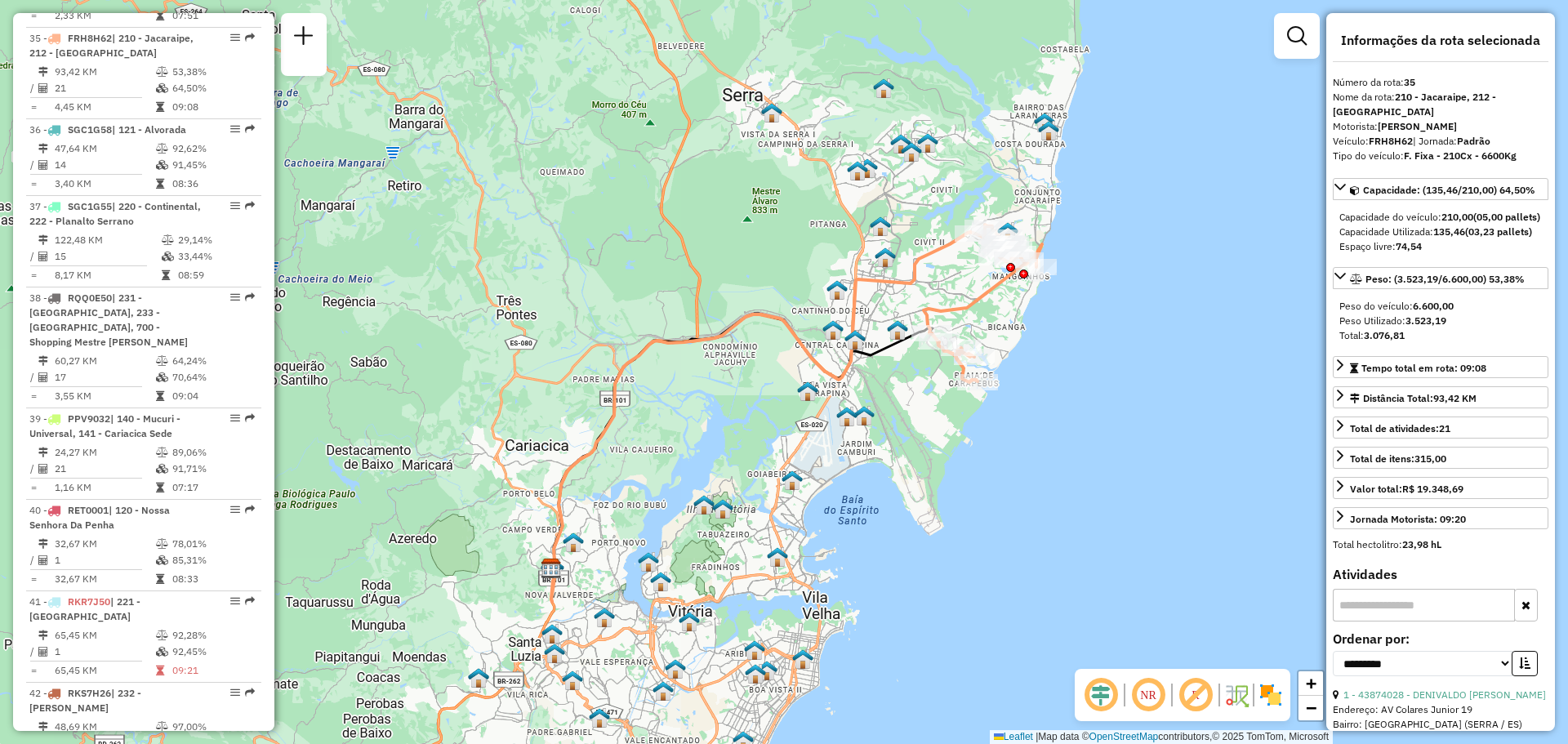
click at [1038, 330] on div "Janela de atendimento Grade de atendimento Capacidade Transportadoras Veículos …" at bounding box center [784, 372] width 1568 height 744
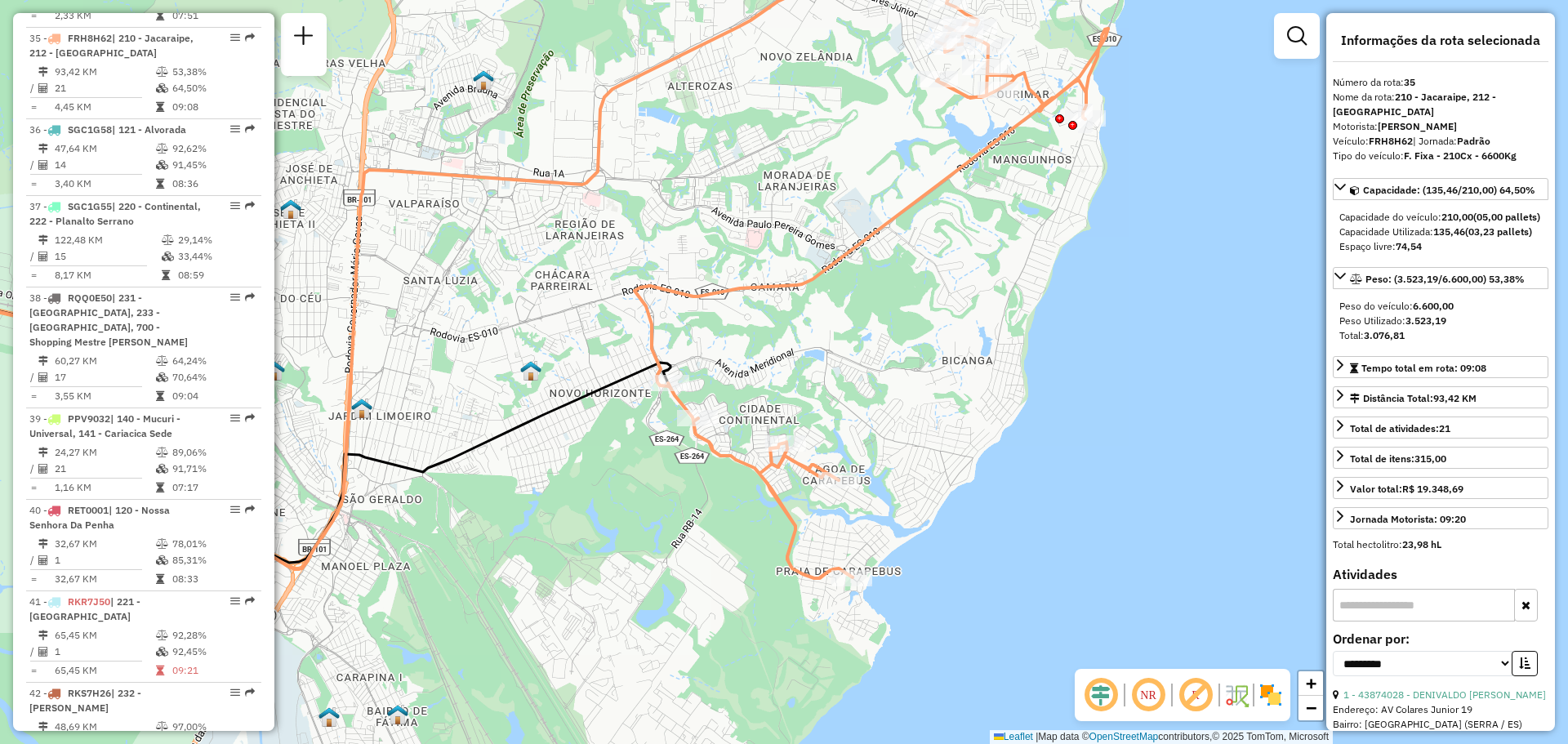
drag, startPoint x: 839, startPoint y: 292, endPoint x: 902, endPoint y: 331, distance: 74.1
click at [900, 331] on div "Janela de atendimento Grade de atendimento Capacidade Transportadoras Veículos …" at bounding box center [784, 372] width 1568 height 744
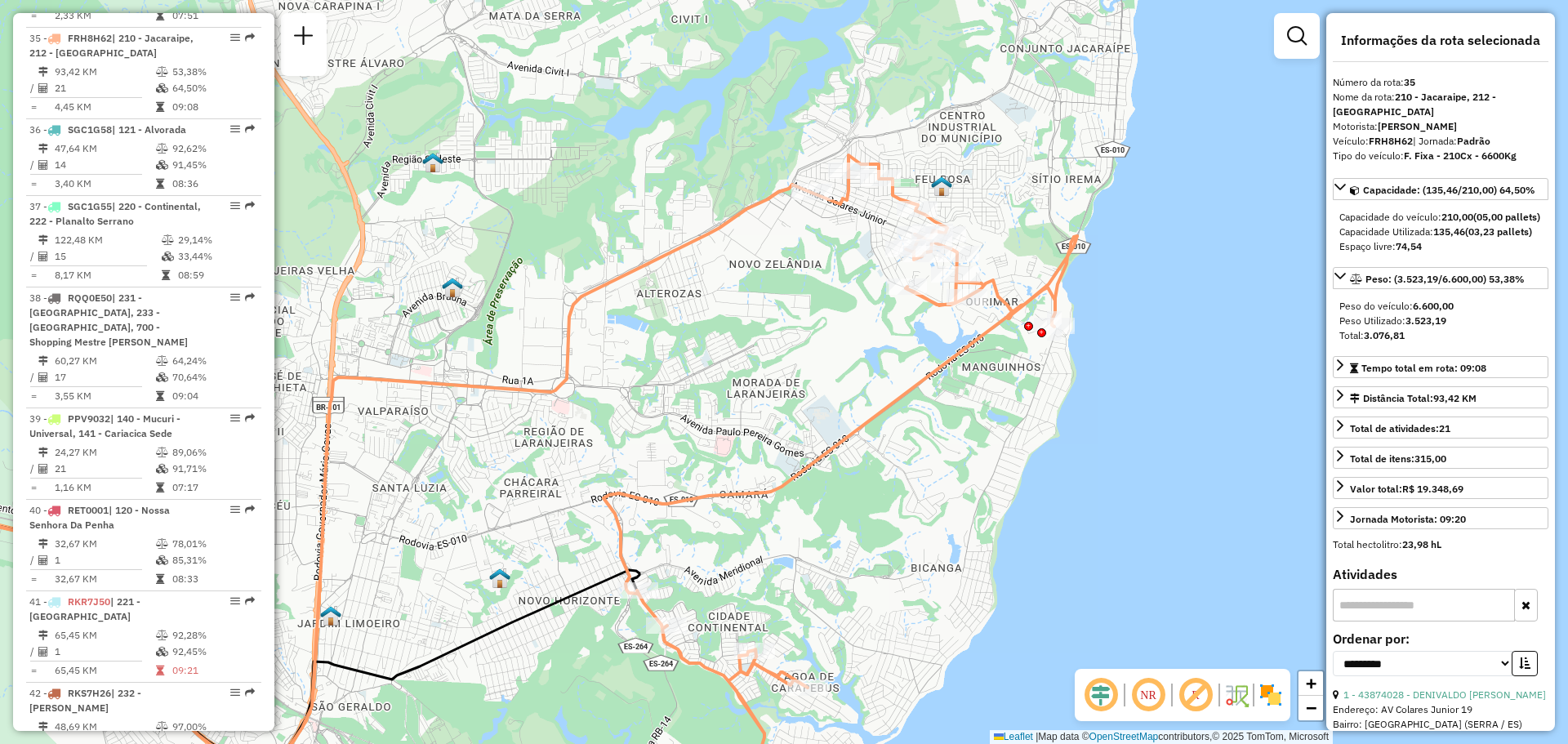
drag, startPoint x: 1037, startPoint y: 175, endPoint x: 1018, endPoint y: 333, distance: 159.1
click at [1018, 333] on div "Janela de atendimento Grade de atendimento Capacidade Transportadoras Veículos …" at bounding box center [784, 372] width 1568 height 744
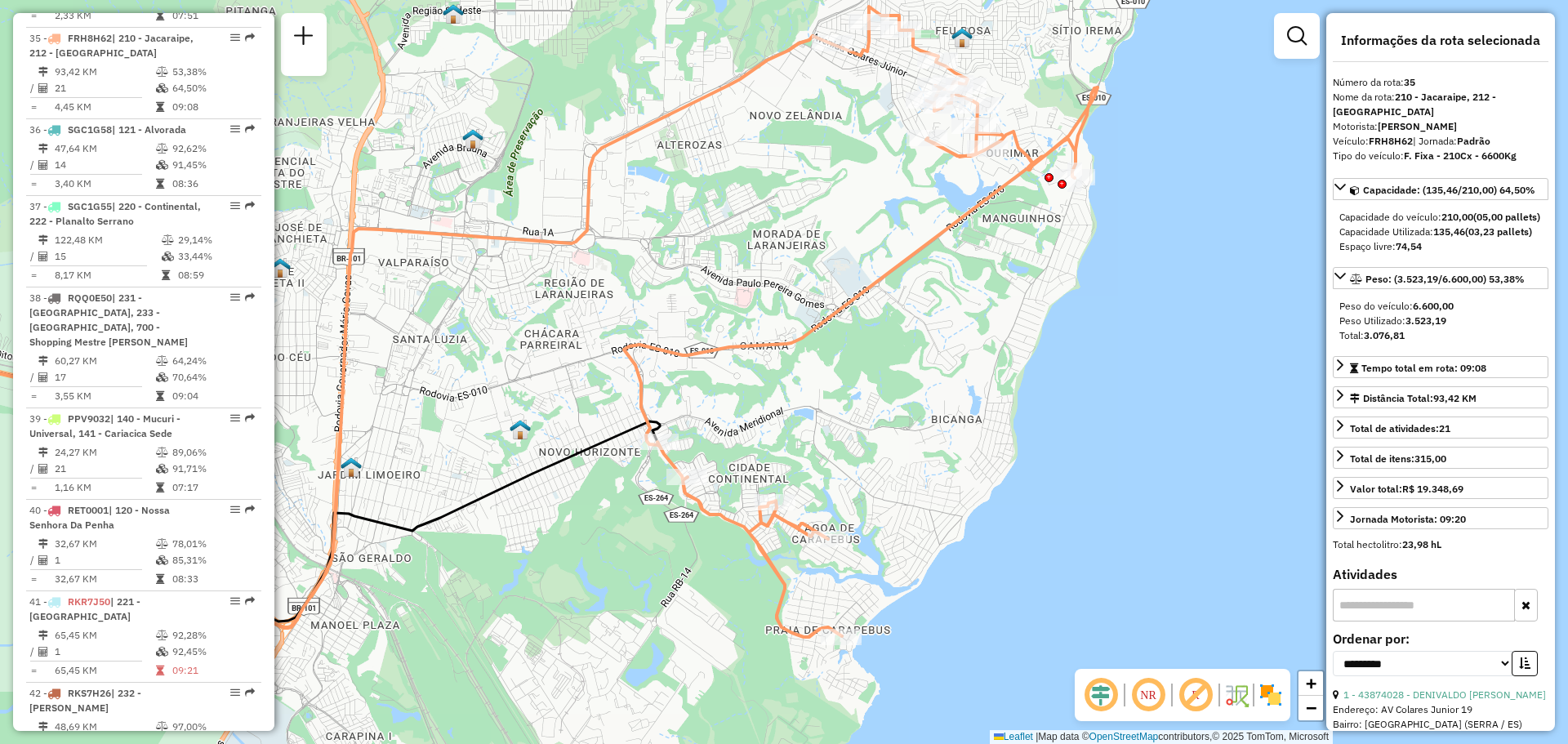
drag, startPoint x: 984, startPoint y: 452, endPoint x: 983, endPoint y: 386, distance: 66.0
click at [983, 386] on div "Janela de atendimento Grade de atendimento Capacidade Transportadoras Veículos …" at bounding box center [784, 372] width 1568 height 744
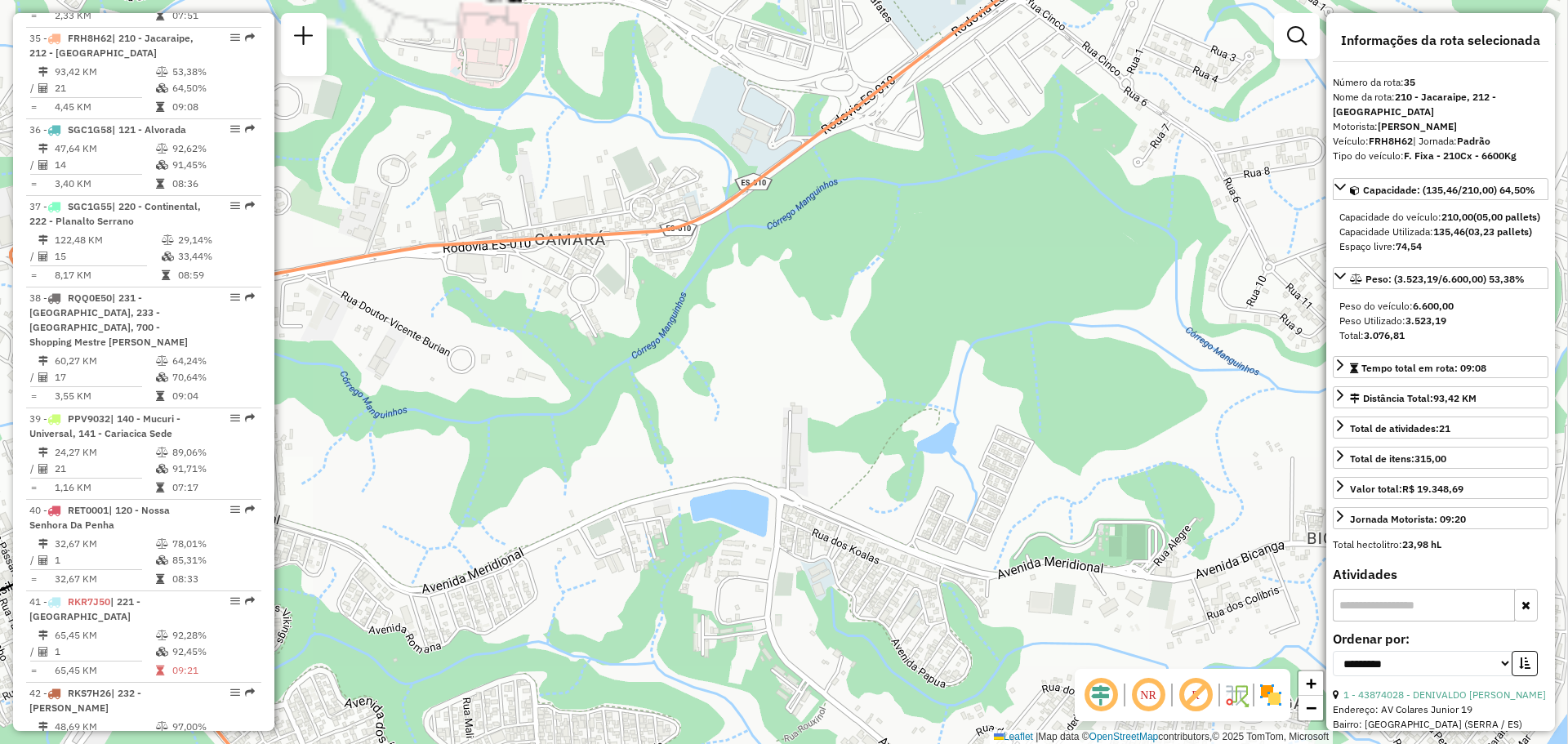
drag, startPoint x: 965, startPoint y: 462, endPoint x: 813, endPoint y: 442, distance: 153.3
click at [813, 442] on div "Janela de atendimento Grade de atendimento Capacidade Transportadoras Veículos …" at bounding box center [784, 372] width 1568 height 744
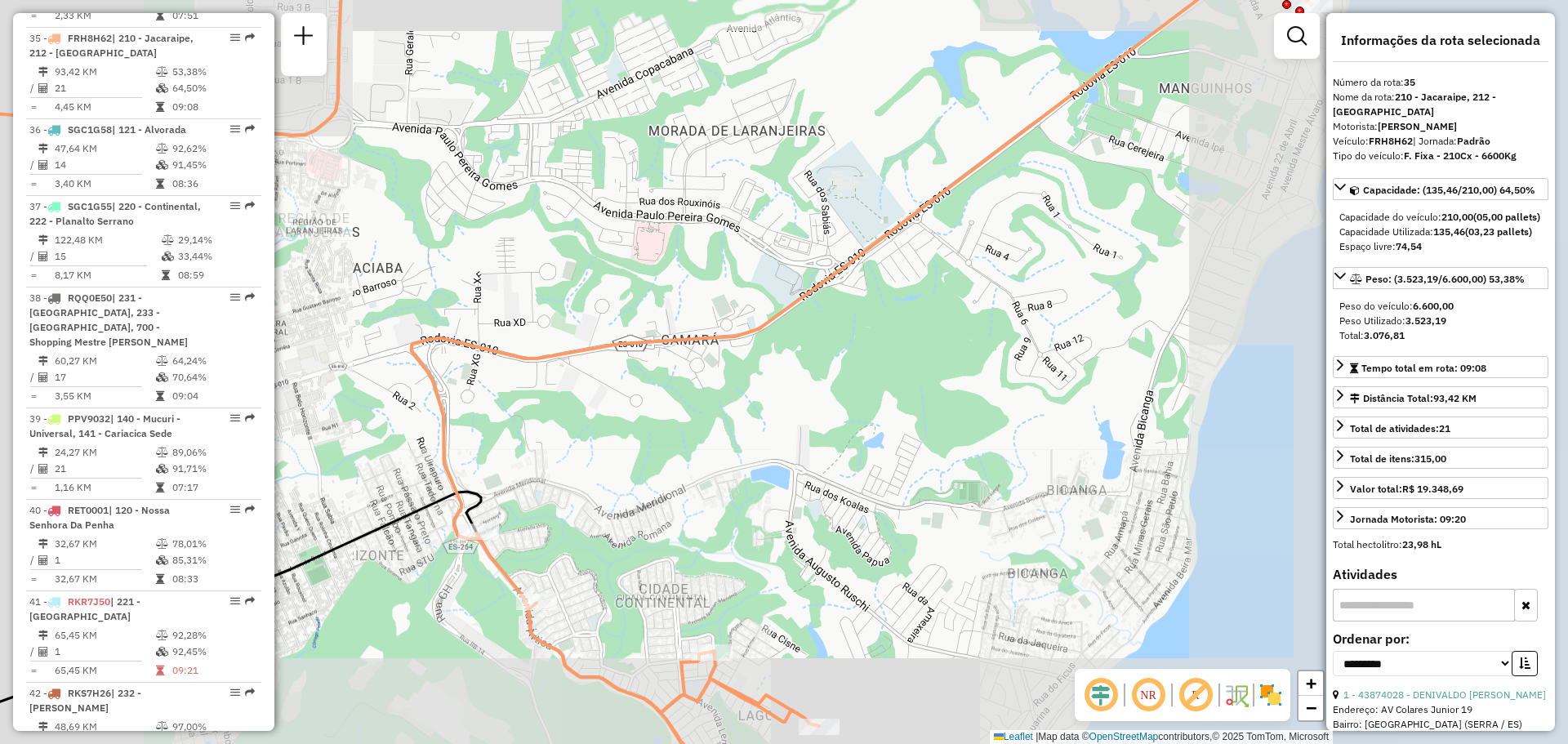
drag, startPoint x: 958, startPoint y: 447, endPoint x: 911, endPoint y: 386, distance: 77.0
click at [911, 387] on div "Janela de atendimento Grade de atendimento Capacidade Transportadoras Veículos …" at bounding box center [784, 372] width 1568 height 744
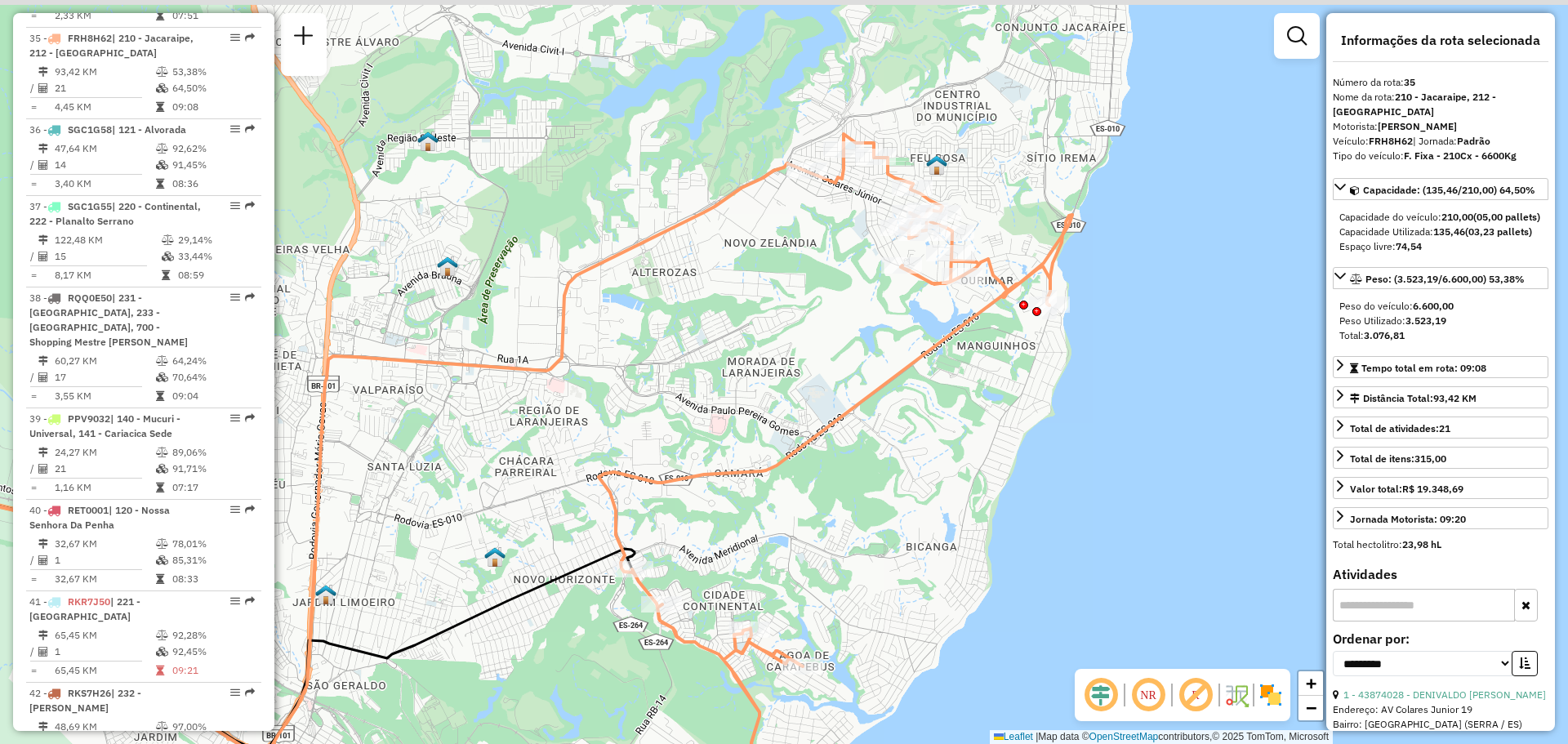
drag, startPoint x: 1028, startPoint y: 265, endPoint x: 992, endPoint y: 409, distance: 148.4
click at [992, 409] on div "Janela de atendimento Grade de atendimento Capacidade Transportadoras Veículos …" at bounding box center [784, 372] width 1568 height 744
drag, startPoint x: 1034, startPoint y: 175, endPoint x: 1019, endPoint y: 211, distance: 39.0
click at [1019, 211] on div "Janela de atendimento Grade de atendimento Capacidade Transportadoras Veículos …" at bounding box center [784, 372] width 1568 height 744
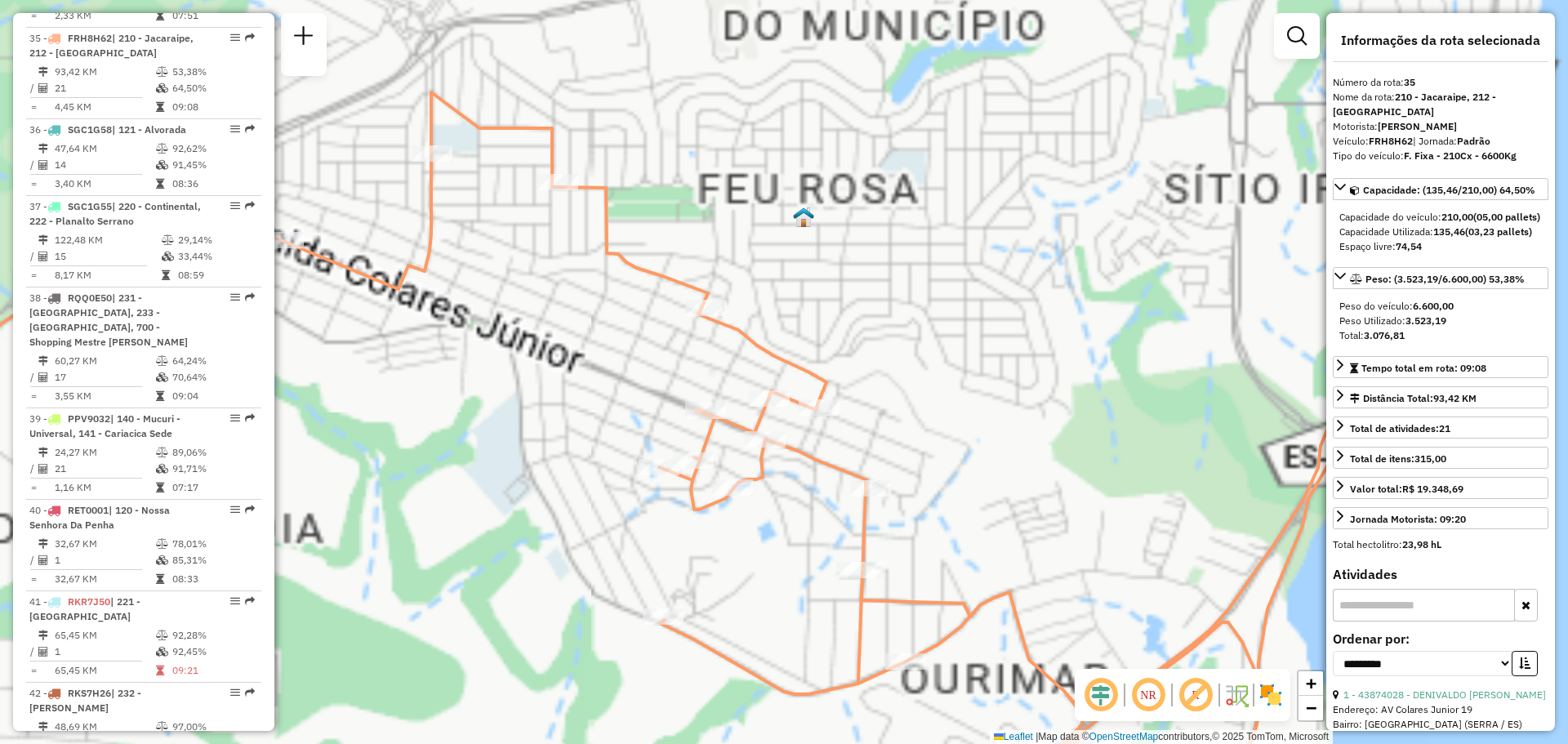
drag, startPoint x: 1032, startPoint y: 256, endPoint x: 961, endPoint y: 183, distance: 101.8
click at [961, 183] on div "Janela de atendimento Grade de atendimento Capacidade Transportadoras Veículos …" at bounding box center [784, 372] width 1568 height 744
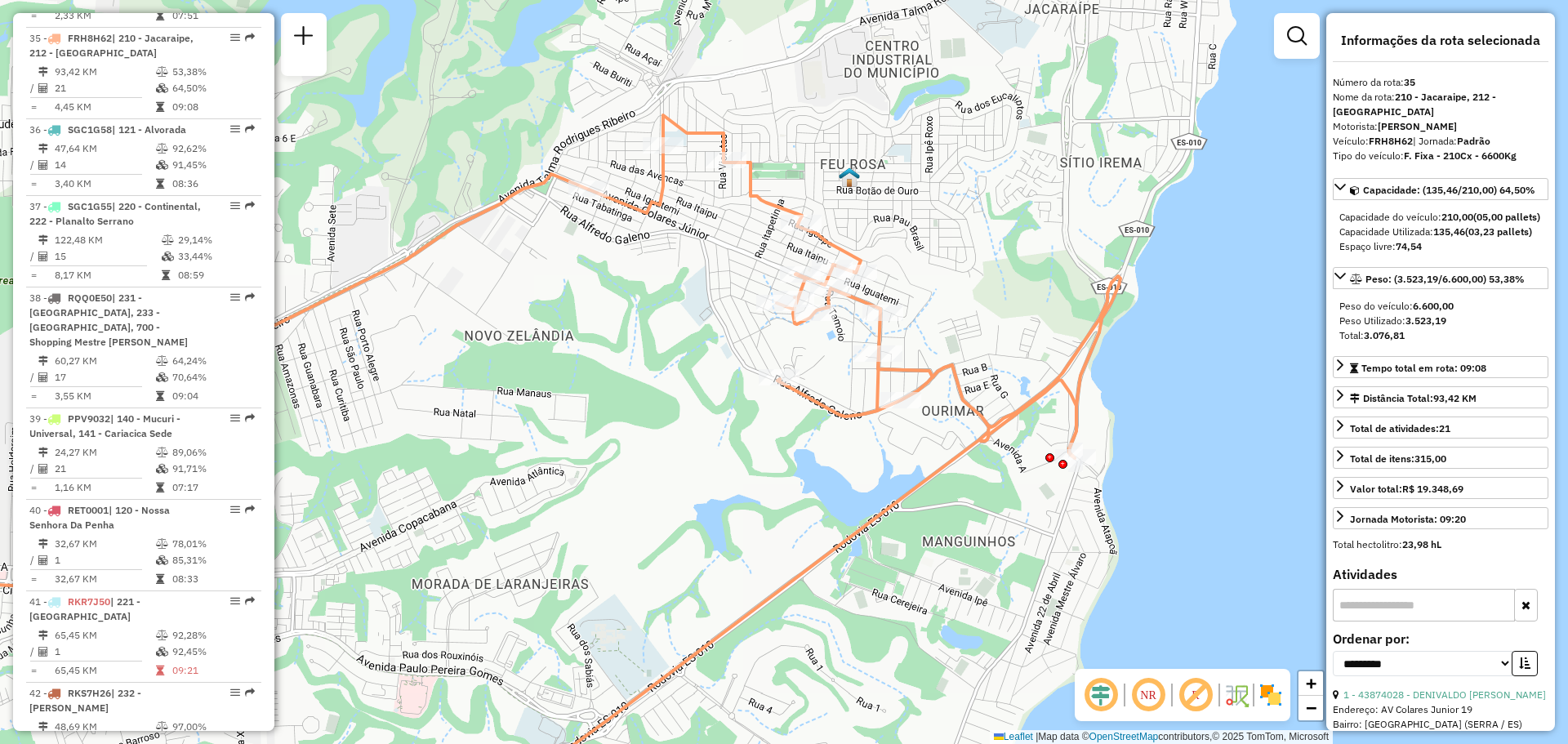
drag, startPoint x: 961, startPoint y: 182, endPoint x: 948, endPoint y: 172, distance: 16.4
click at [948, 172] on div "Janela de atendimento Grade de atendimento Capacidade Transportadoras Veículos …" at bounding box center [784, 372] width 1568 height 744
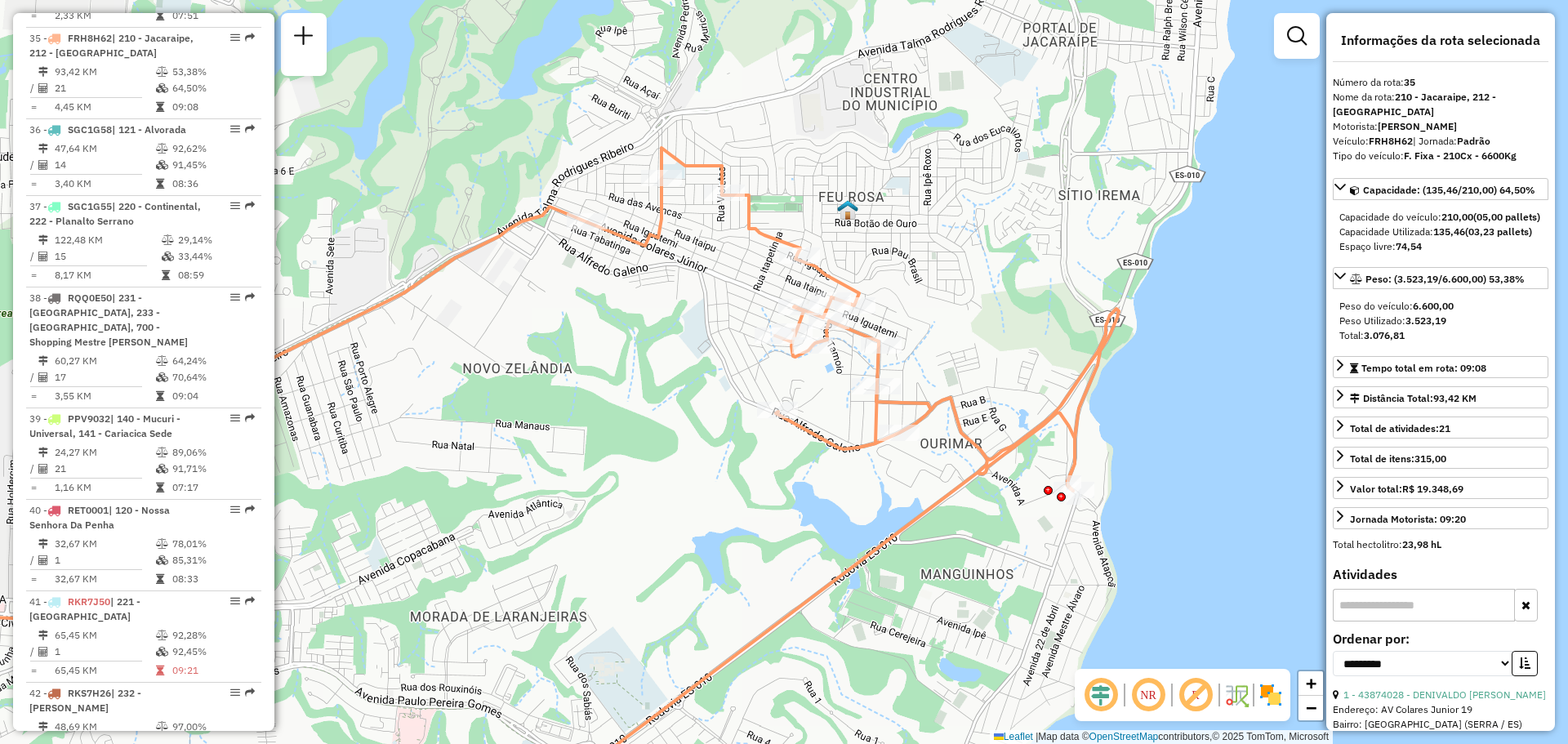
drag, startPoint x: 559, startPoint y: 266, endPoint x: 559, endPoint y: 304, distance: 38.0
click at [559, 304] on div "Janela de atendimento Grade de atendimento Capacidade Transportadoras Veículos …" at bounding box center [784, 372] width 1568 height 744
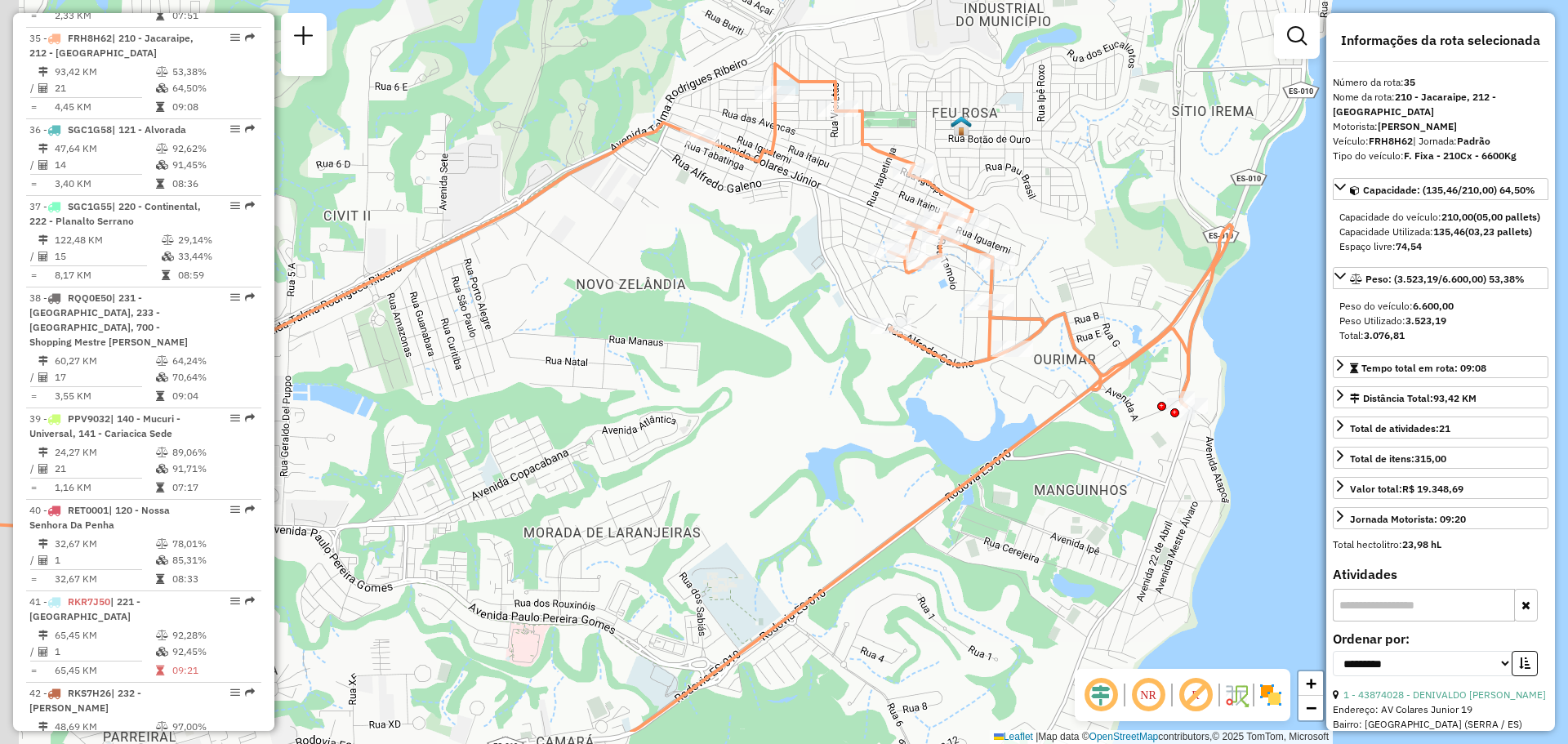
drag, startPoint x: 616, startPoint y: 430, endPoint x: 729, endPoint y: 344, distance: 142.0
click at [729, 344] on div "Janela de atendimento Grade de atendimento Capacidade Transportadoras Veículos …" at bounding box center [784, 372] width 1568 height 744
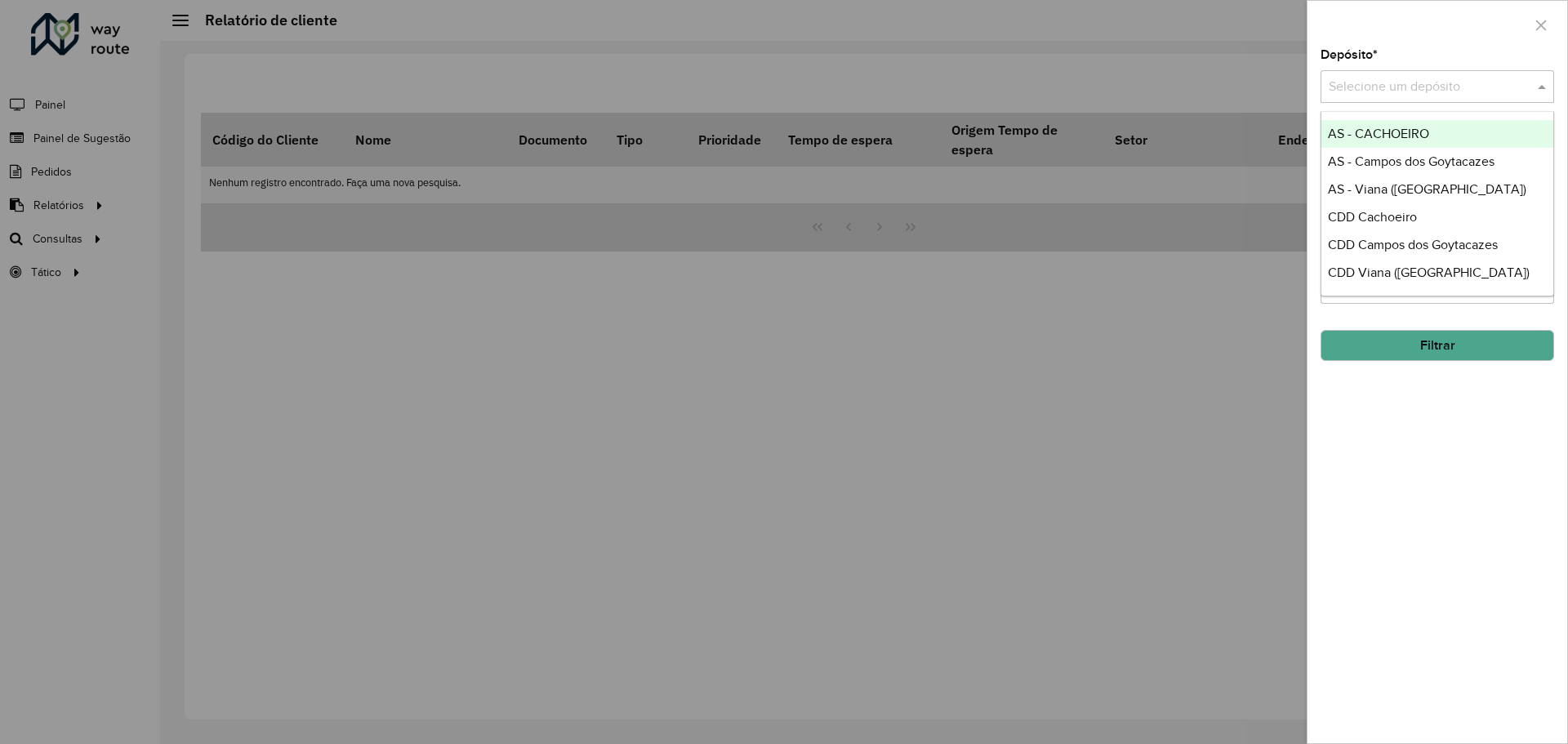
click at [1448, 84] on input "text" at bounding box center [1421, 87] width 184 height 20
click at [1399, 276] on span "CDD Viana ([GEOGRAPHIC_DATA])" at bounding box center [1429, 271] width 202 height 13
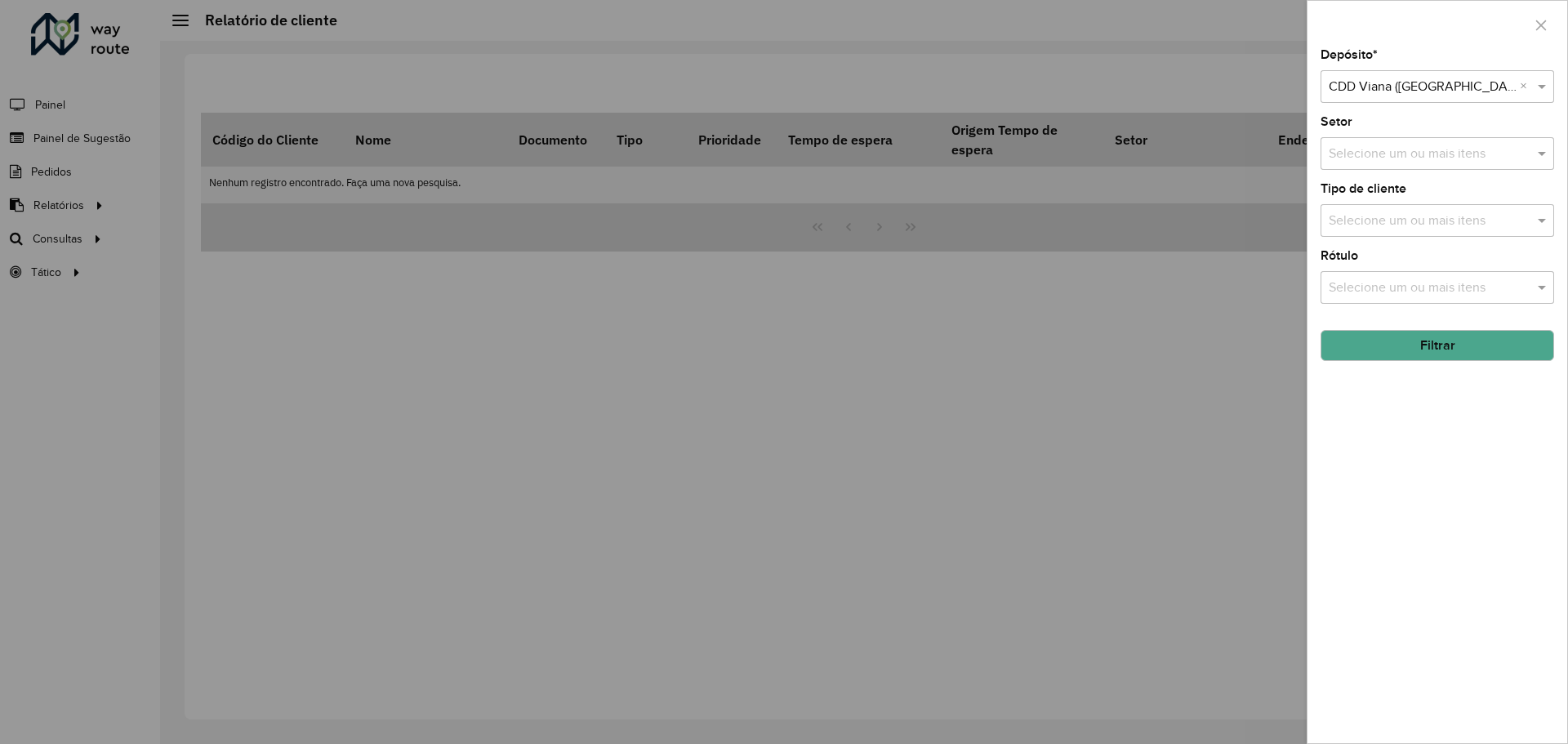
click at [1414, 155] on input "text" at bounding box center [1429, 155] width 209 height 20
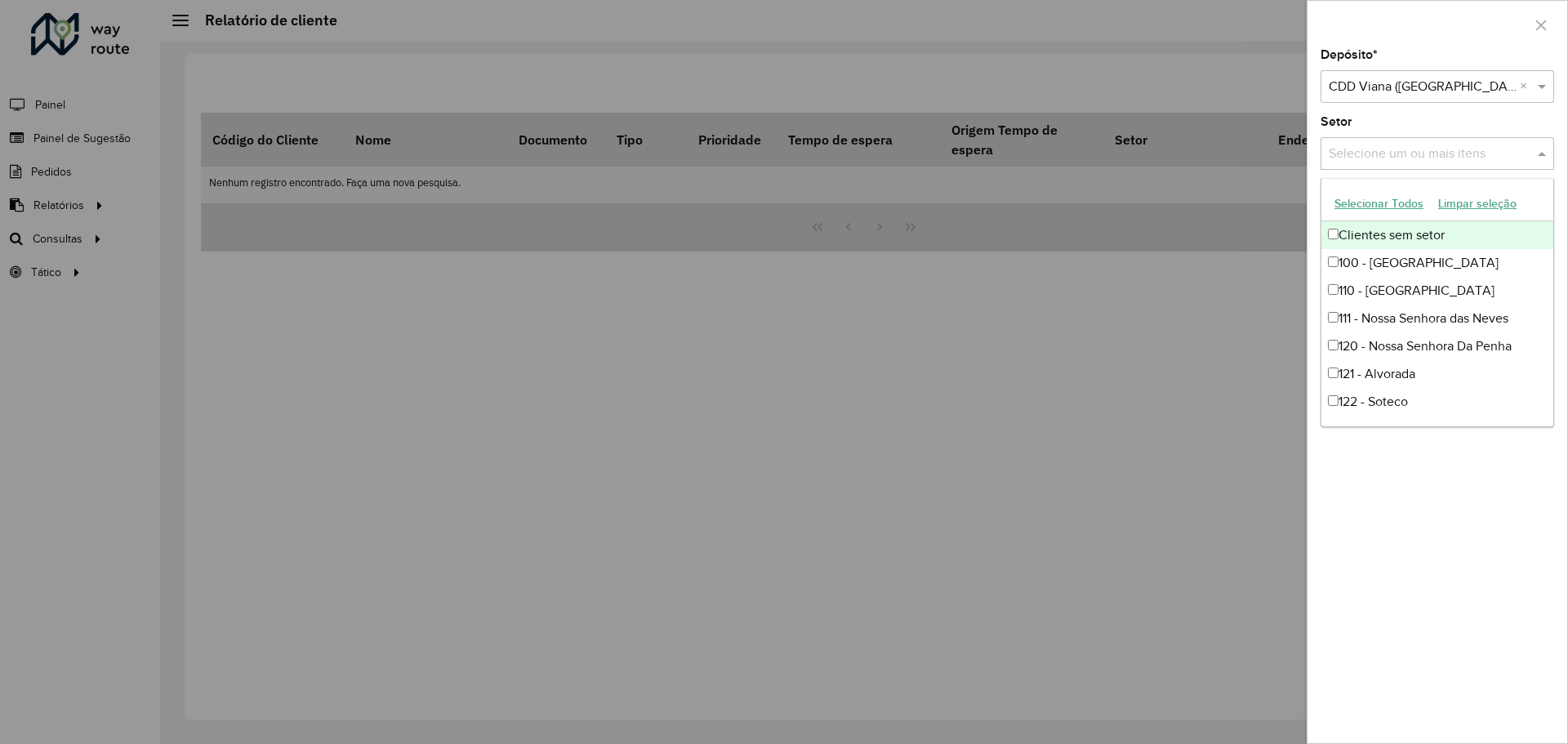
click at [1358, 128] on div "Setor Selecione um ou mais itens" at bounding box center [1438, 143] width 234 height 54
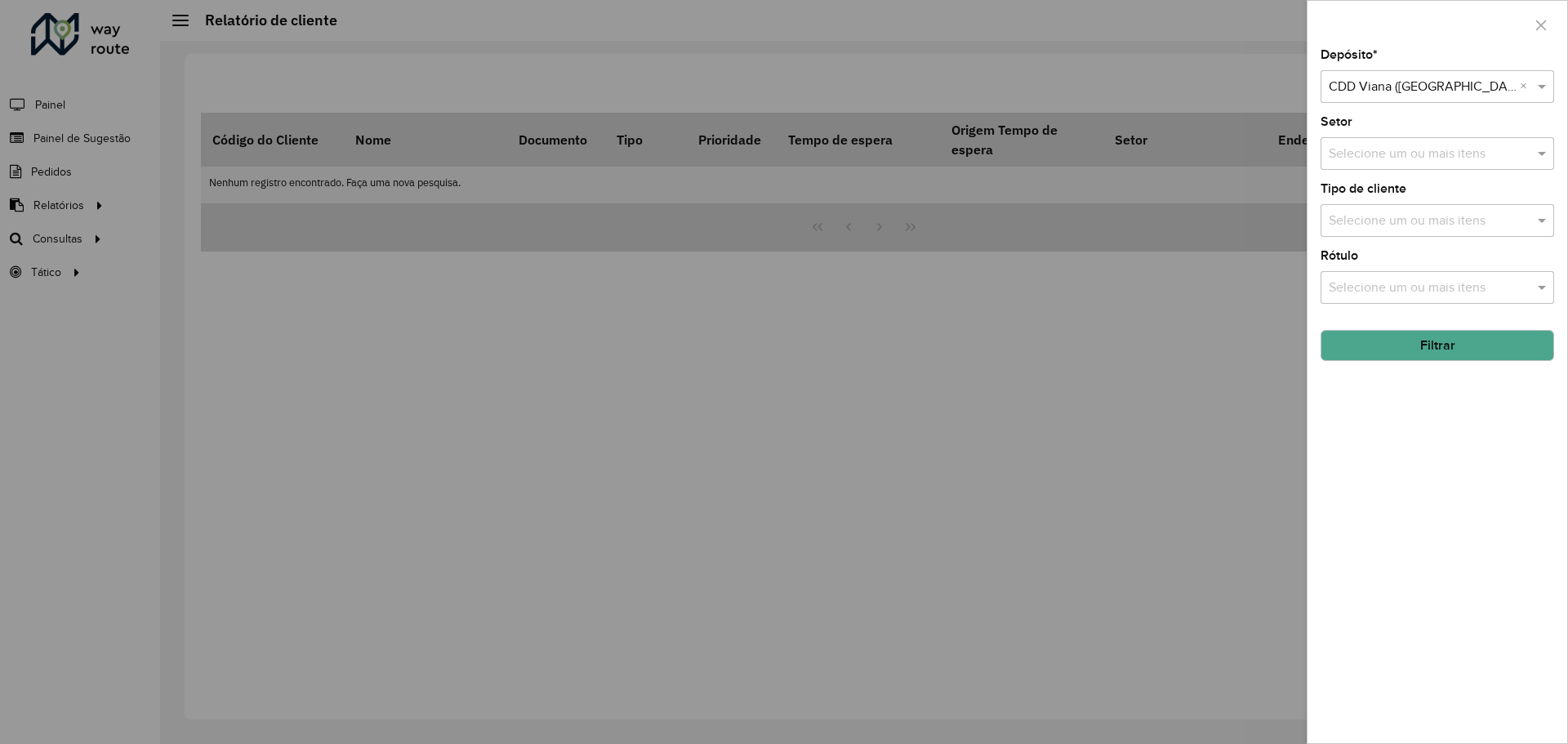
click at [1381, 222] on input "text" at bounding box center [1429, 221] width 209 height 20
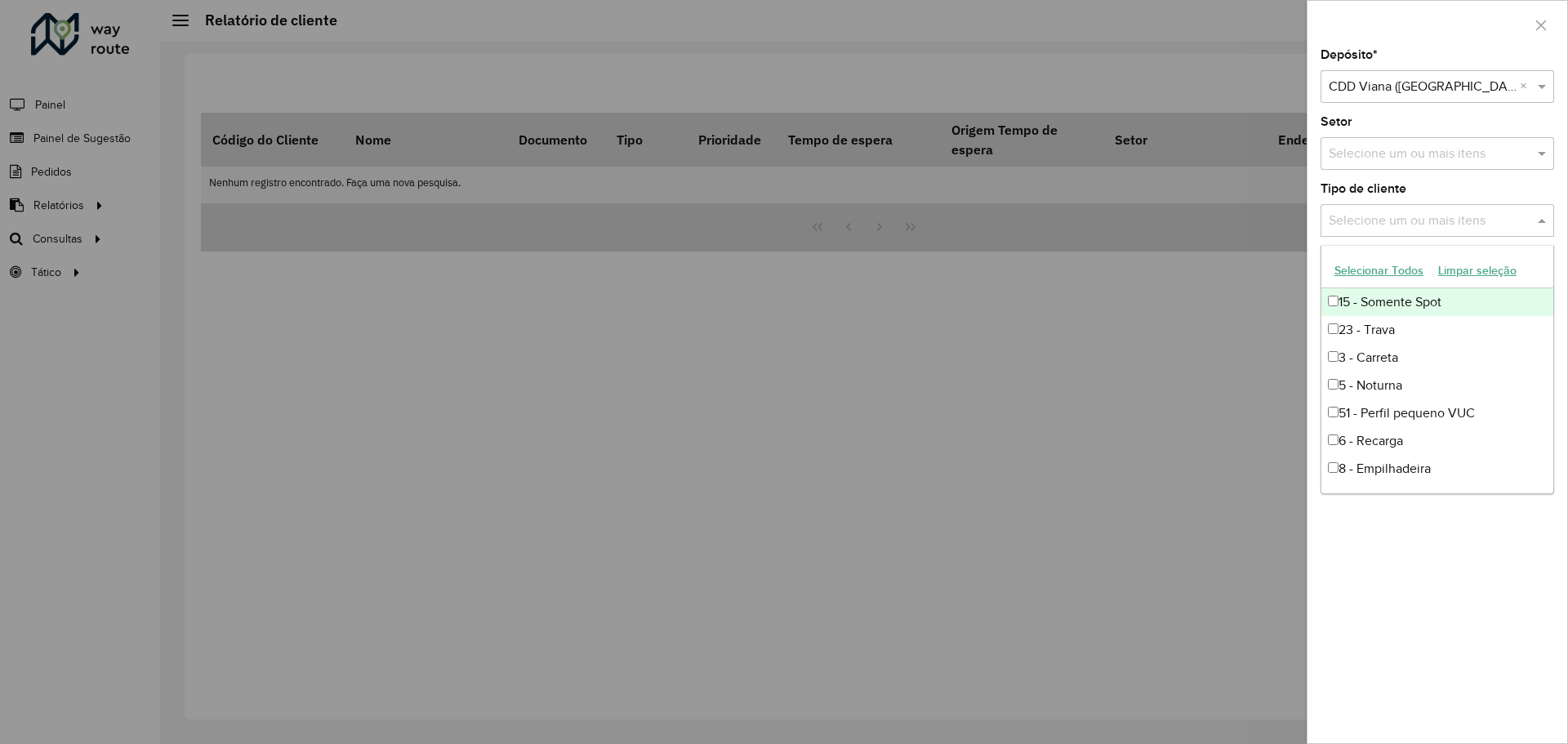
click at [1319, 173] on div "Depósito * Selecione um depósito × CDD Viana ([GEOGRAPHIC_DATA]) × Setor Seleci…" at bounding box center [1437, 396] width 260 height 695
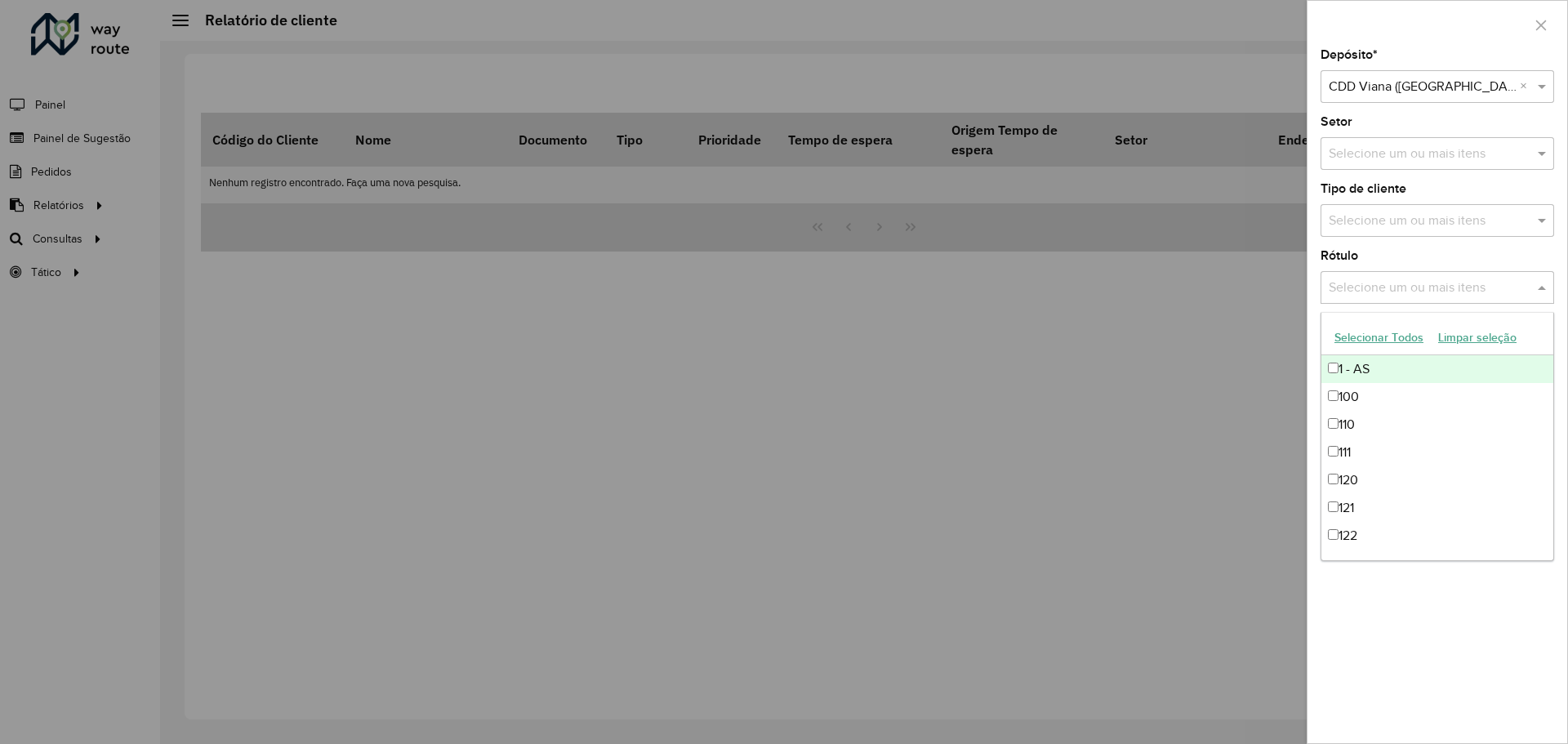
click at [1369, 289] on input "text" at bounding box center [1429, 288] width 209 height 20
click at [1322, 240] on div "Depósito * Selecione um depósito × CDD Viana ([GEOGRAPHIC_DATA]) × Setor Seleci…" at bounding box center [1437, 396] width 260 height 695
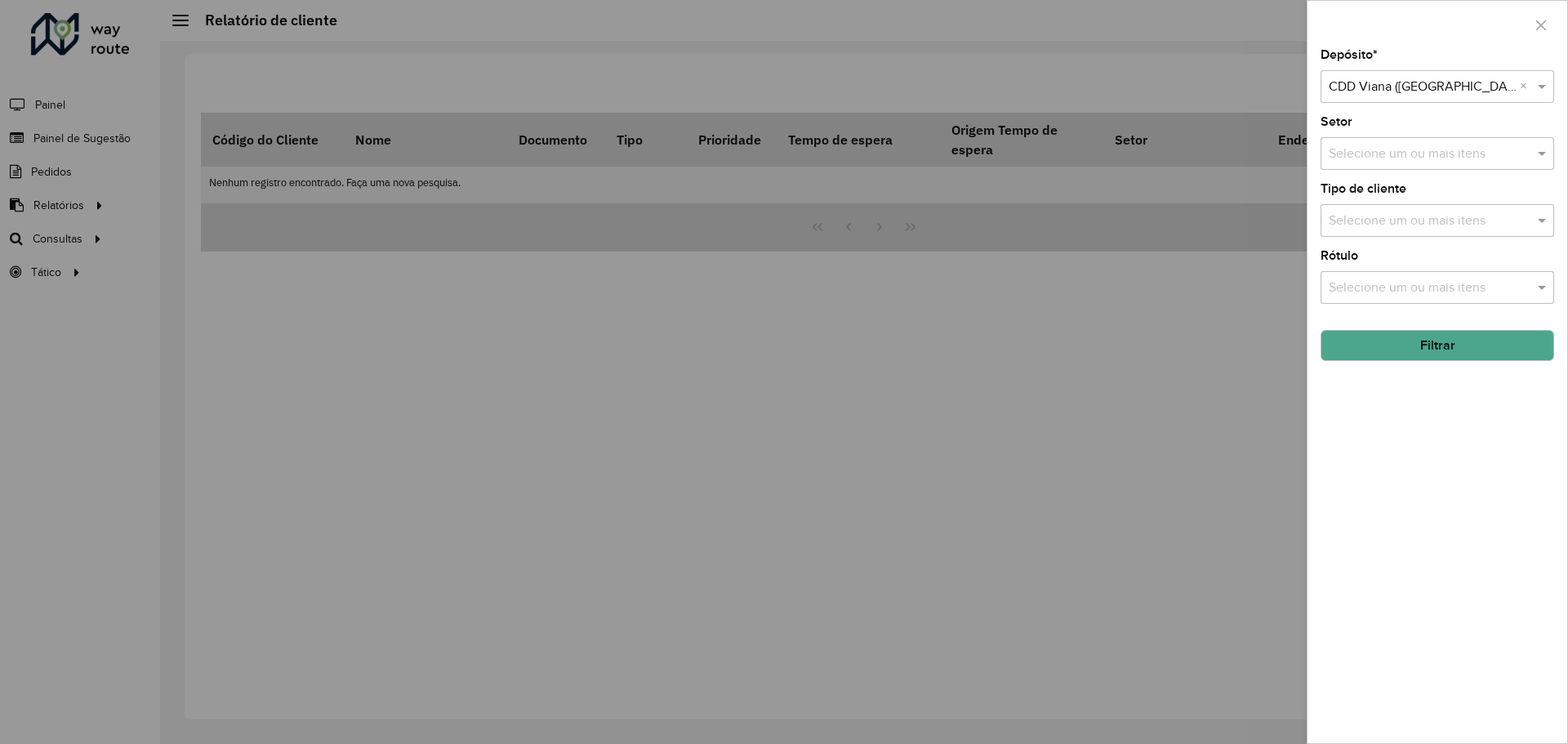
click at [1426, 340] on button "Filtrar" at bounding box center [1438, 345] width 234 height 31
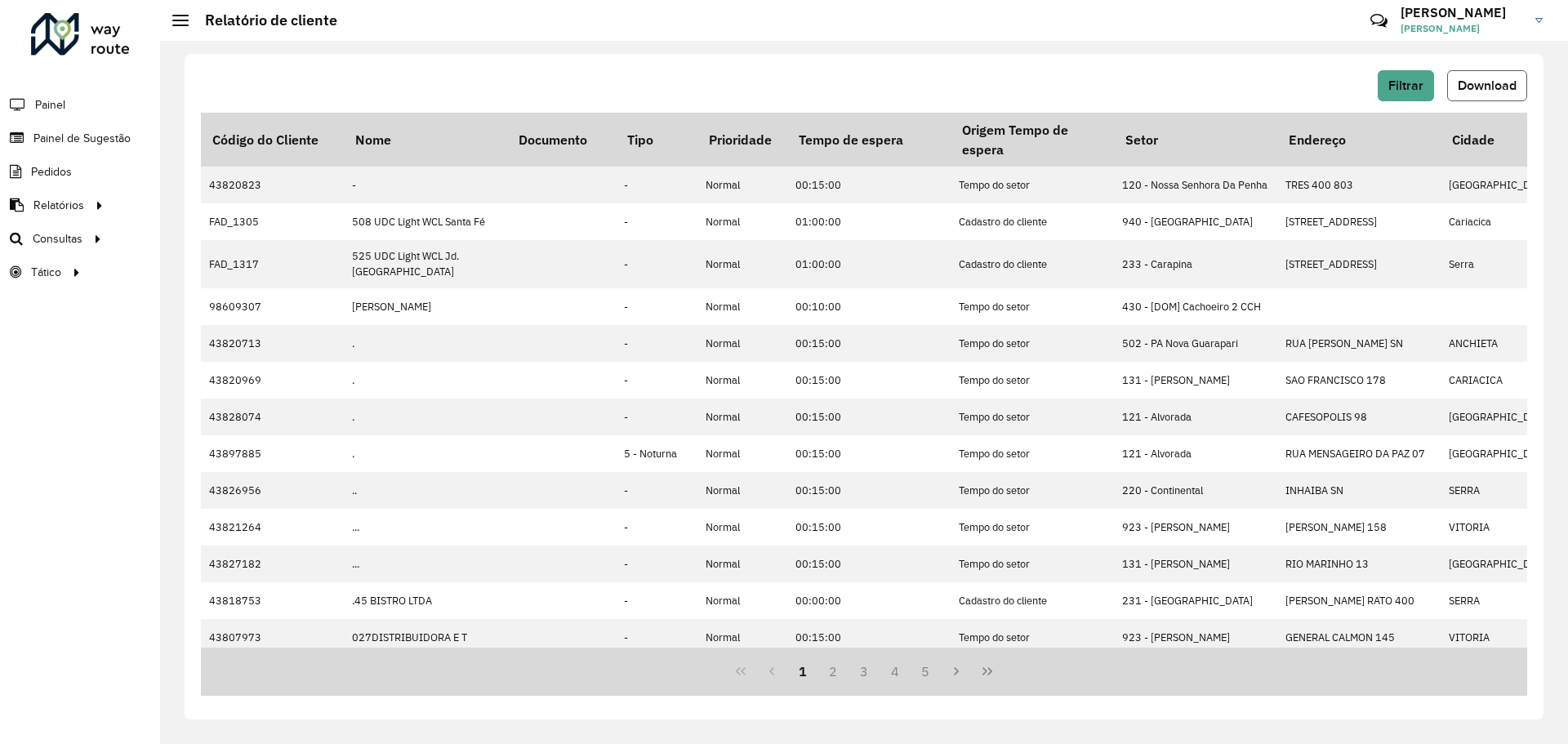
click at [1476, 78] on span "Download" at bounding box center [1487, 84] width 58 height 13
